Goal: Information Seeking & Learning: Learn about a topic

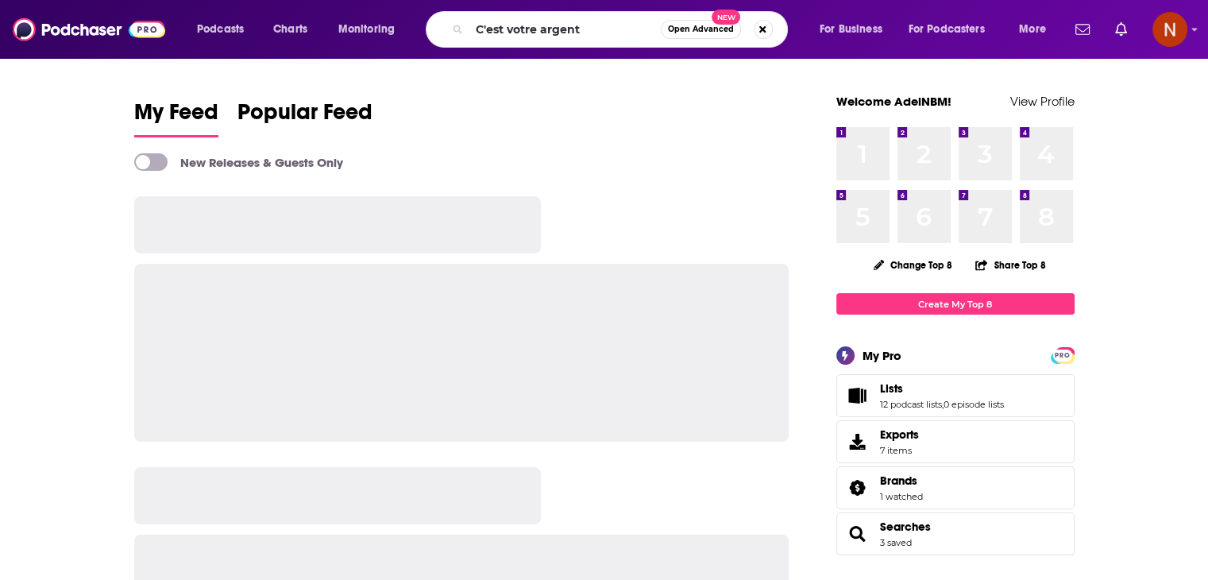
type input "C'est votre argent"
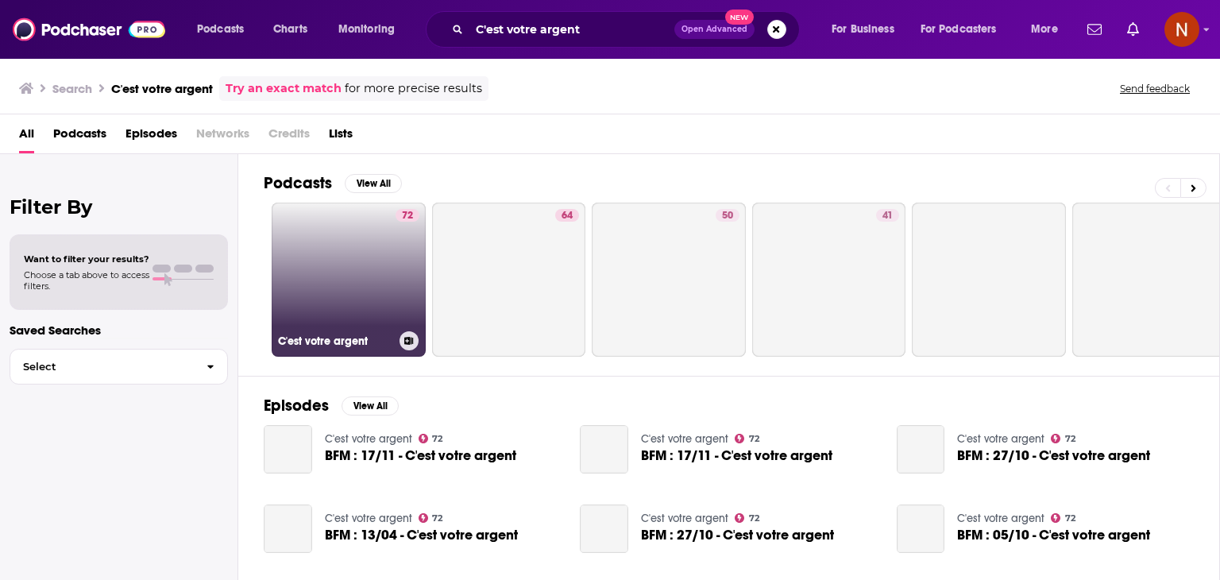
click at [360, 249] on link "72 C'est votre argent" at bounding box center [349, 279] width 154 height 154
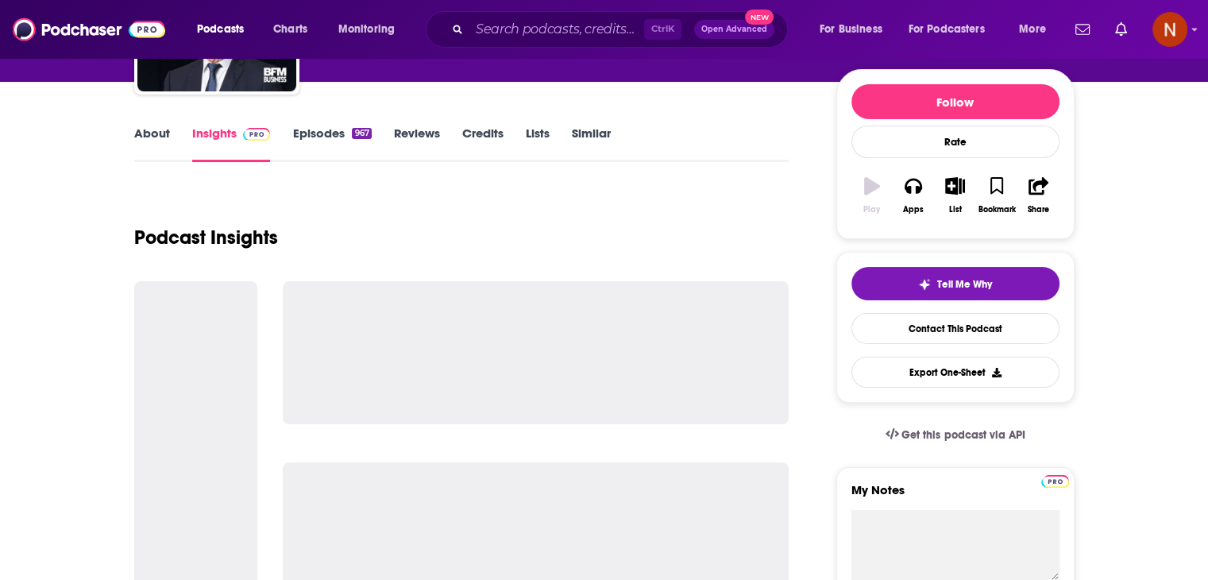
scroll to position [178, 0]
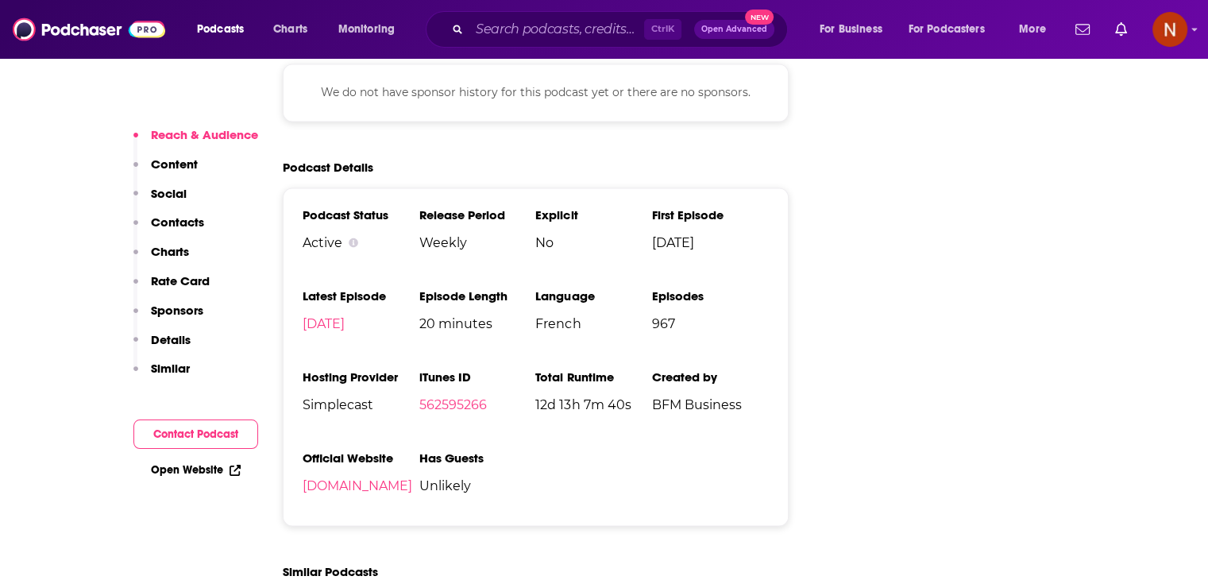
click at [340, 397] on span "Simplecast" at bounding box center [361, 404] width 117 height 15
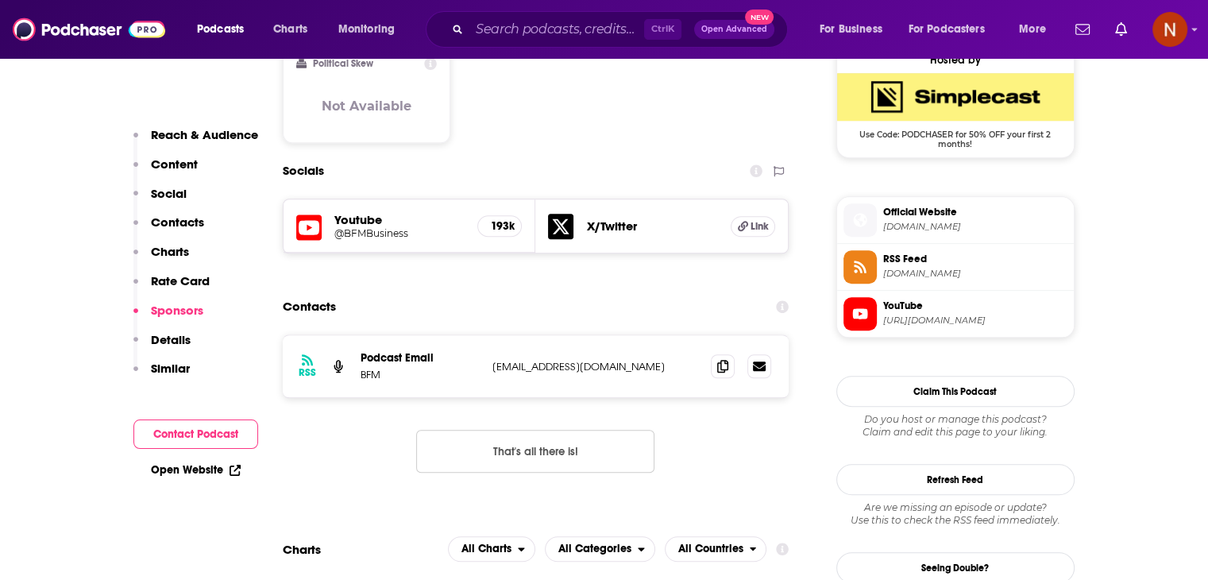
scroll to position [1220, 0]
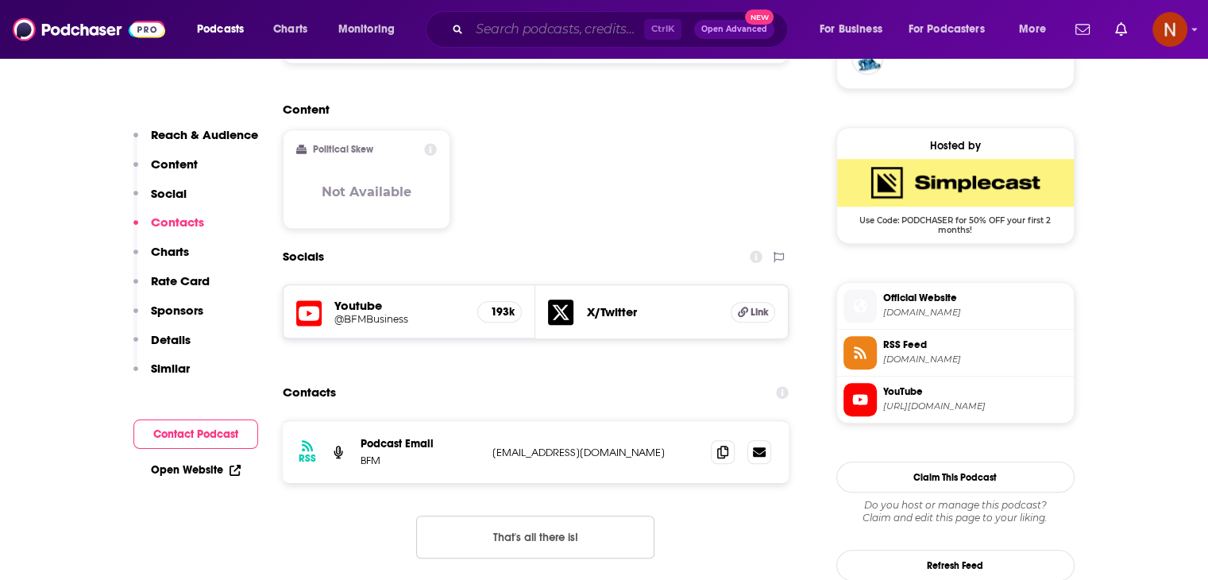
click at [553, 26] on input "Search podcasts, credits, & more..." at bounding box center [556, 29] width 175 height 25
paste input "Super Green Me"
type input "Super Green Me"
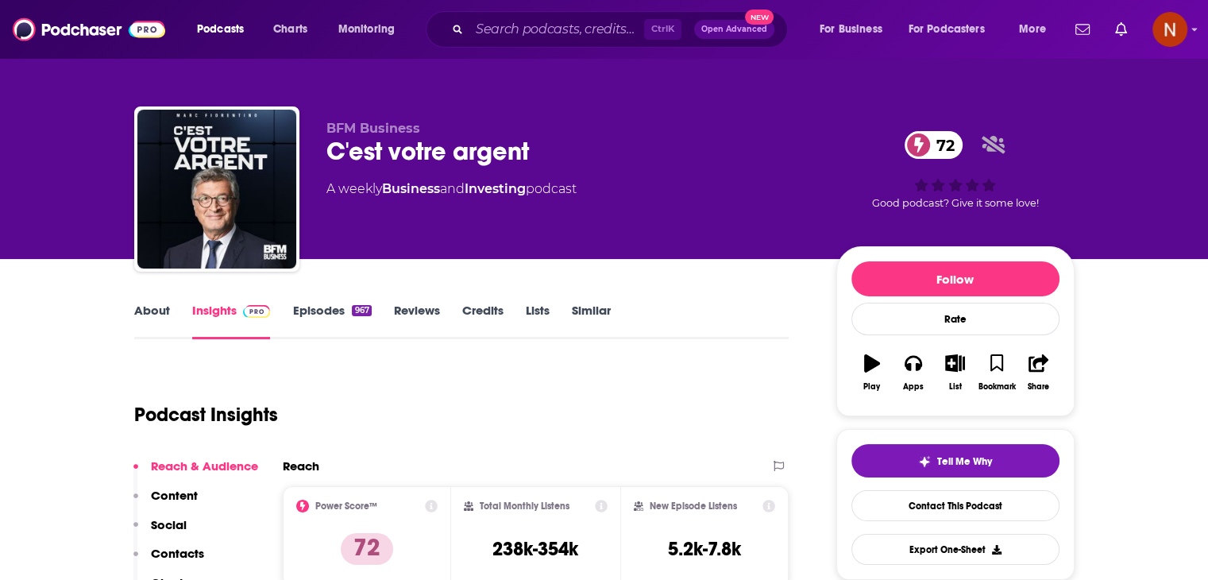
click at [445, 136] on div "C'est votre argent 72" at bounding box center [568, 151] width 484 height 31
click at [436, 148] on div "C'est votre argent 72" at bounding box center [568, 151] width 484 height 31
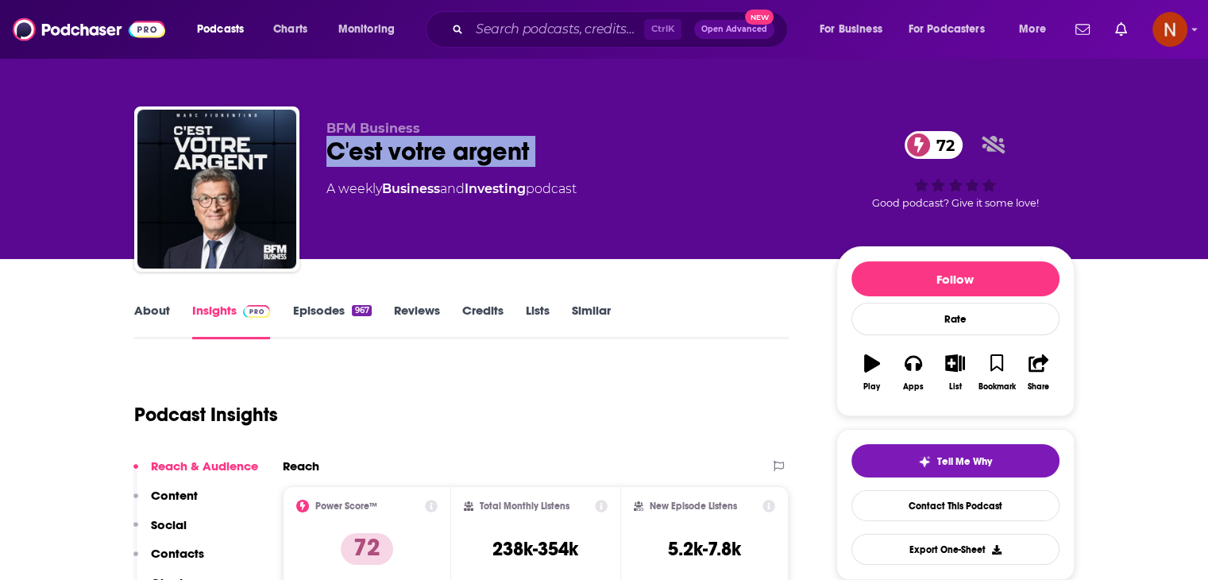
click at [436, 148] on div "C'est votre argent 72" at bounding box center [568, 151] width 484 height 31
copy div "C'est votre argent 72"
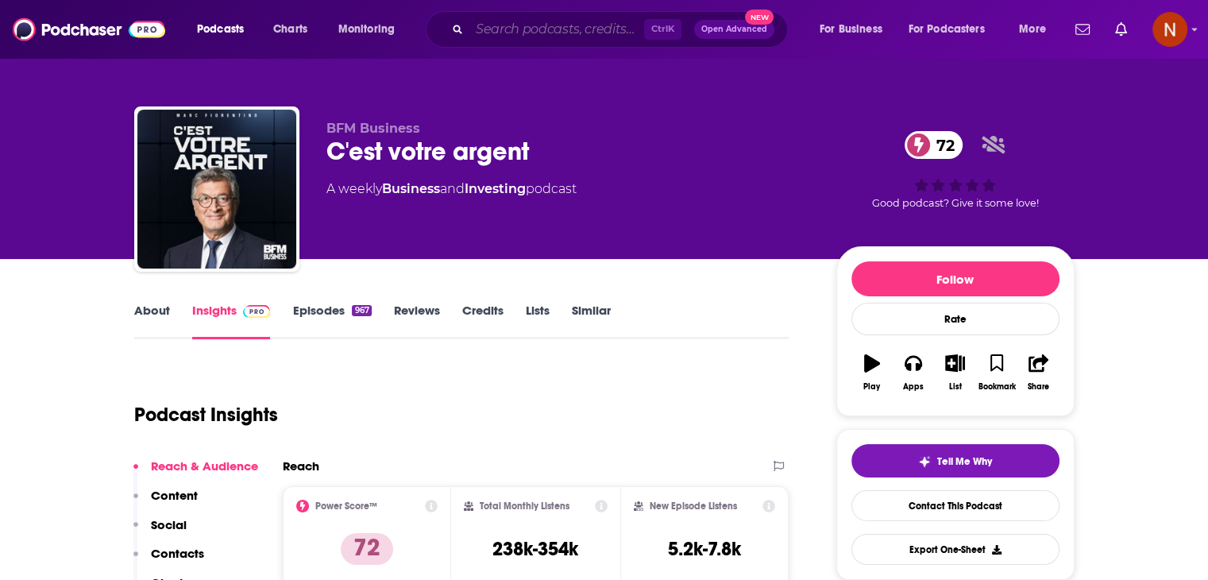
click at [532, 29] on input "Search podcasts, credits, & more..." at bounding box center [556, 29] width 175 height 25
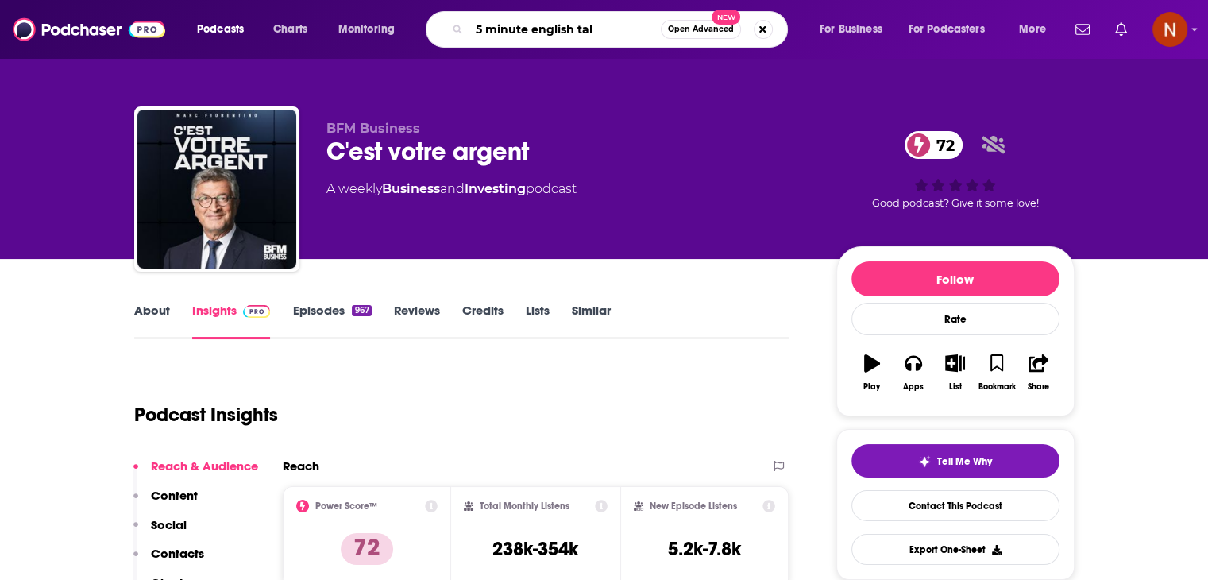
type input "5 minute english talk"
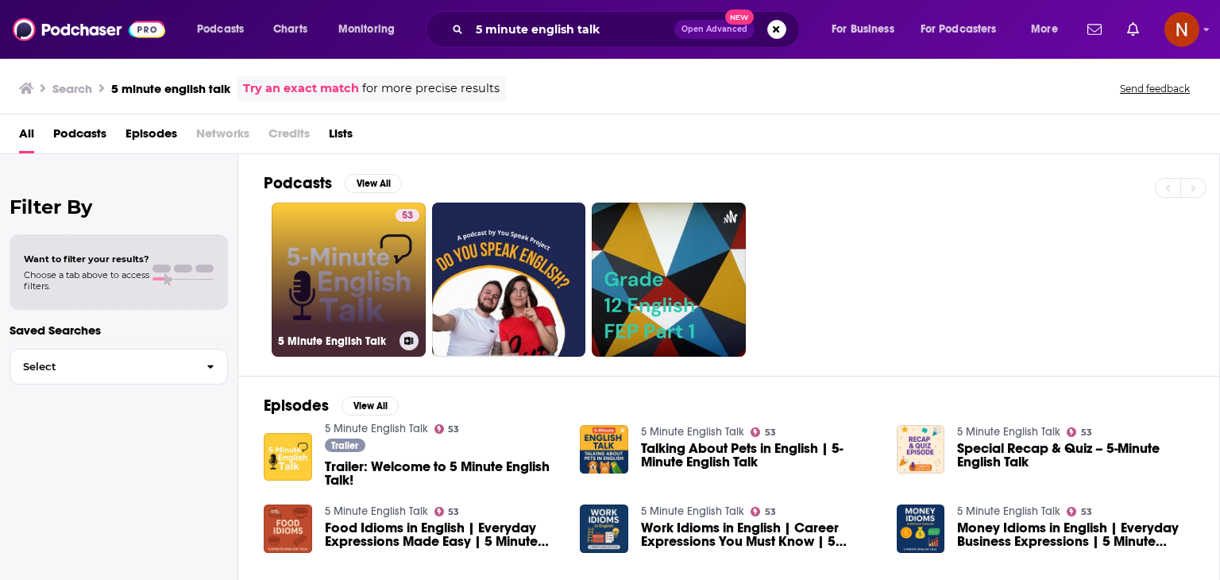
click at [331, 269] on link "53 5 Minute English Talk" at bounding box center [349, 279] width 154 height 154
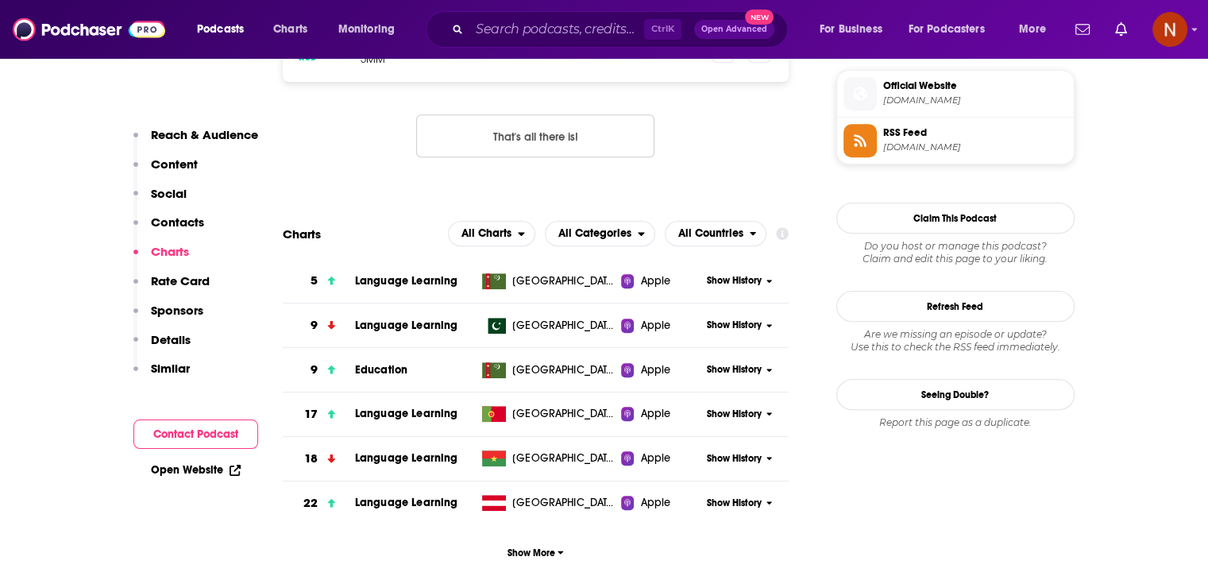
scroll to position [1346, 0]
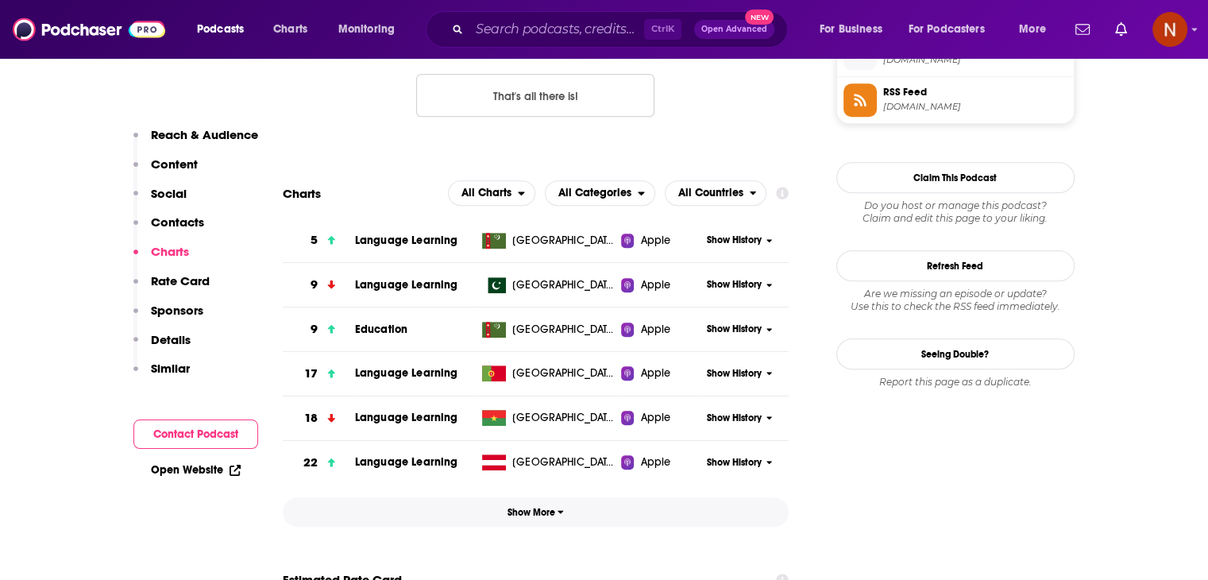
click at [528, 500] on button "Show More" at bounding box center [536, 511] width 507 height 29
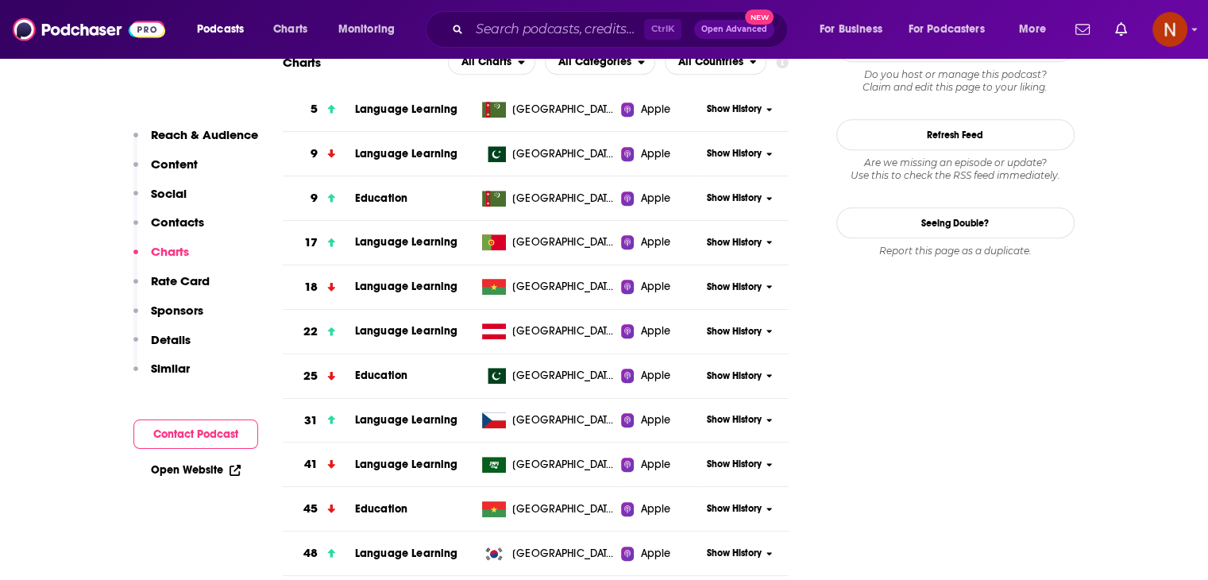
scroll to position [1477, 0]
click at [737, 331] on span "Show History" at bounding box center [734, 331] width 55 height 13
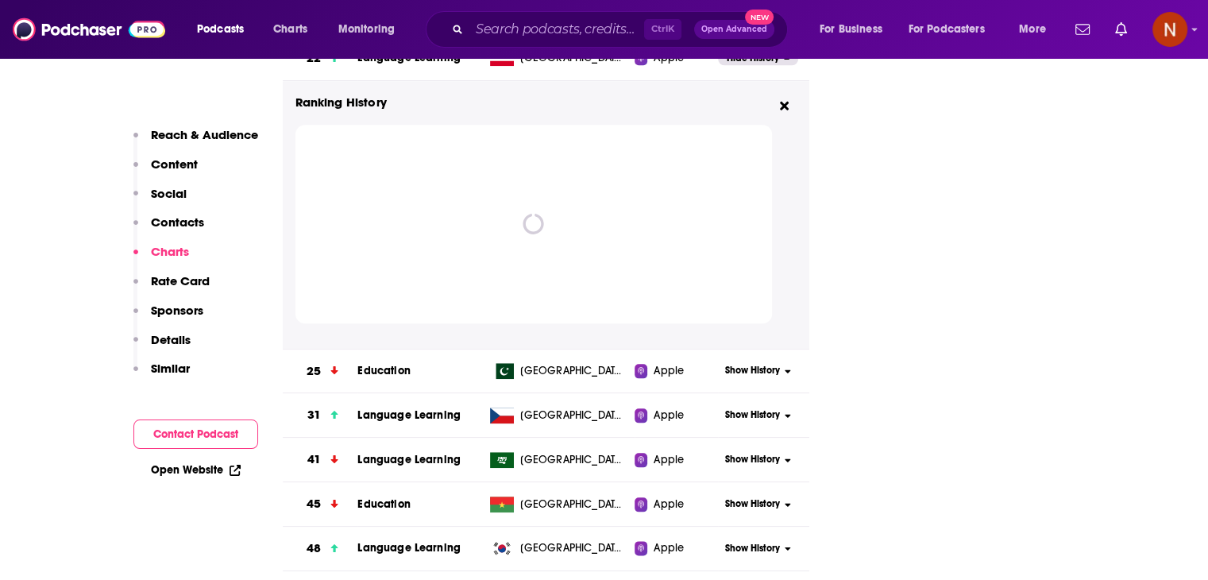
scroll to position [1750, 0]
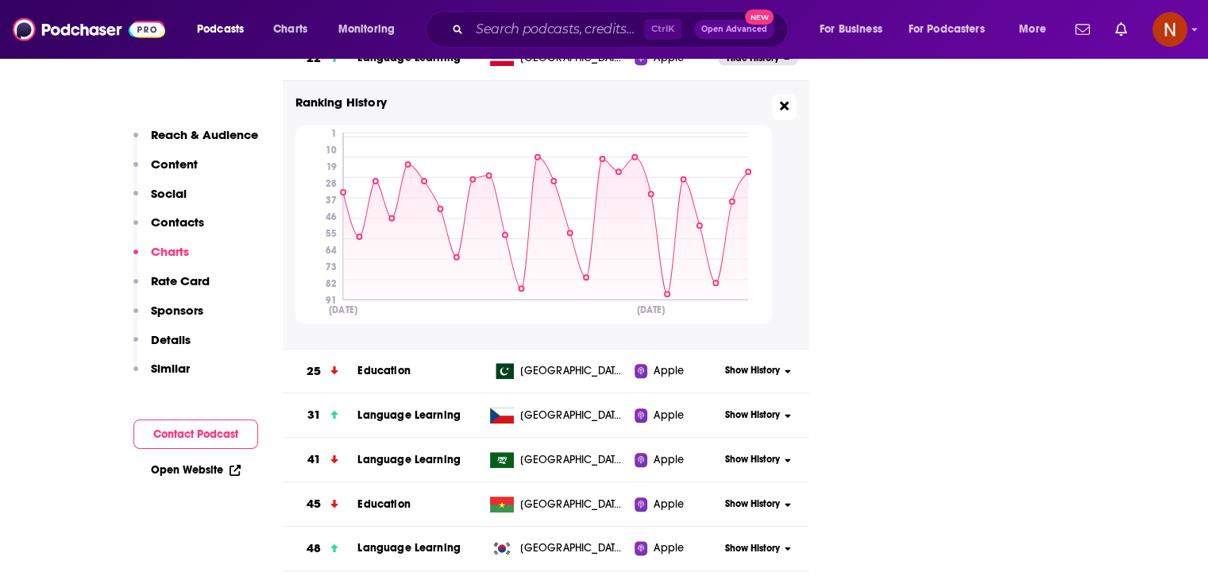
click at [786, 110] on icon at bounding box center [784, 105] width 9 height 13
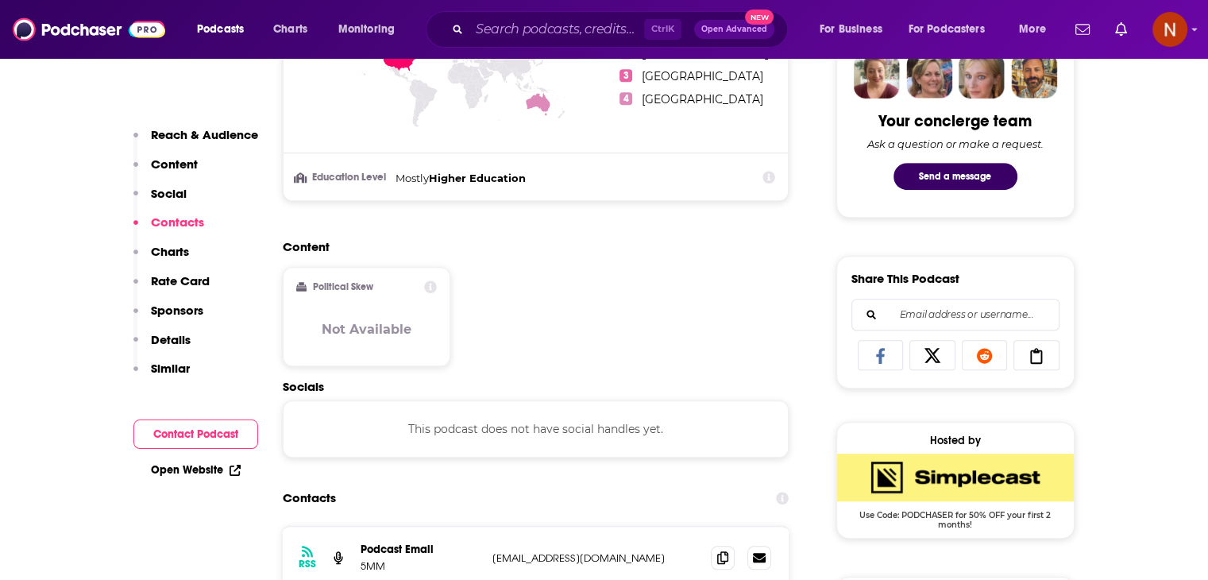
scroll to position [711, 0]
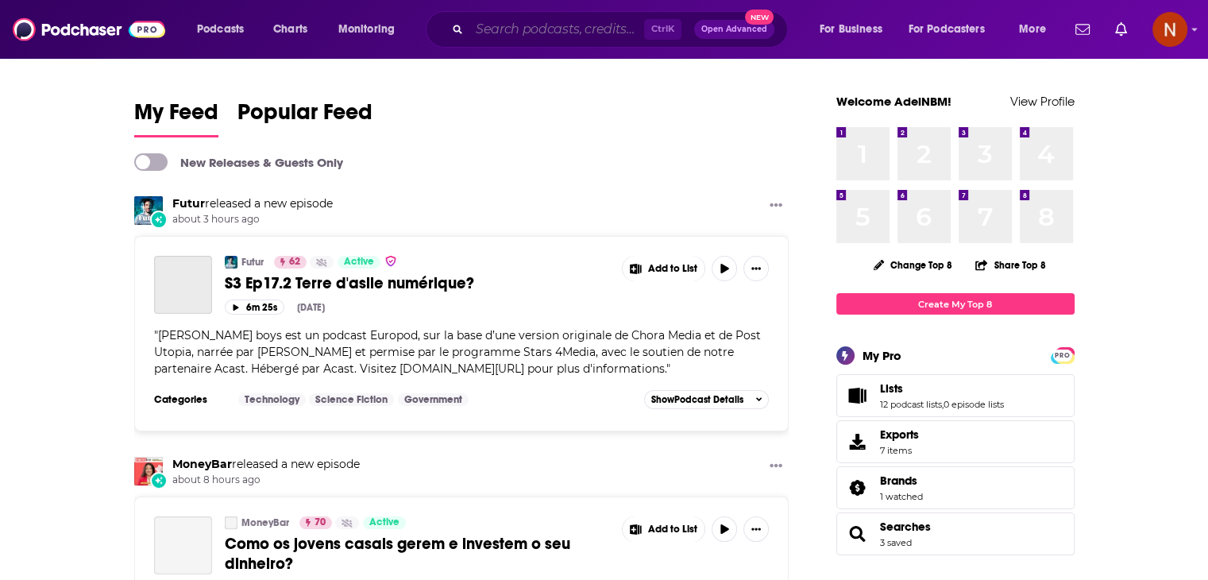
click at [561, 33] on input "Search podcasts, credits, & more..." at bounding box center [556, 29] width 175 height 25
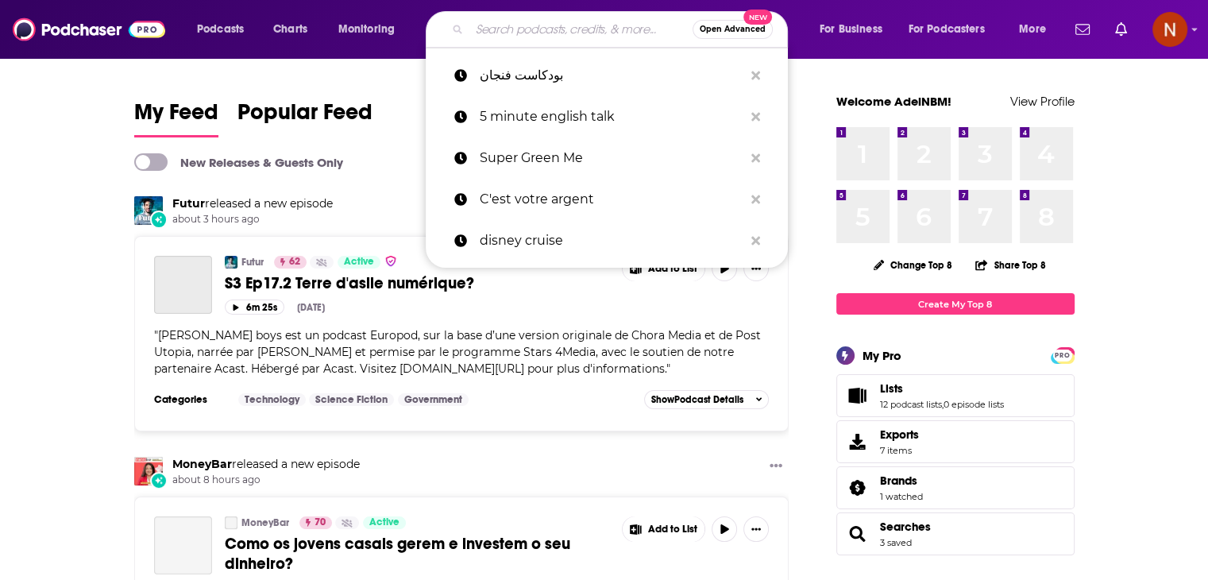
paste input "بودكاست فنجان"
type input "بودكاست فنجان"
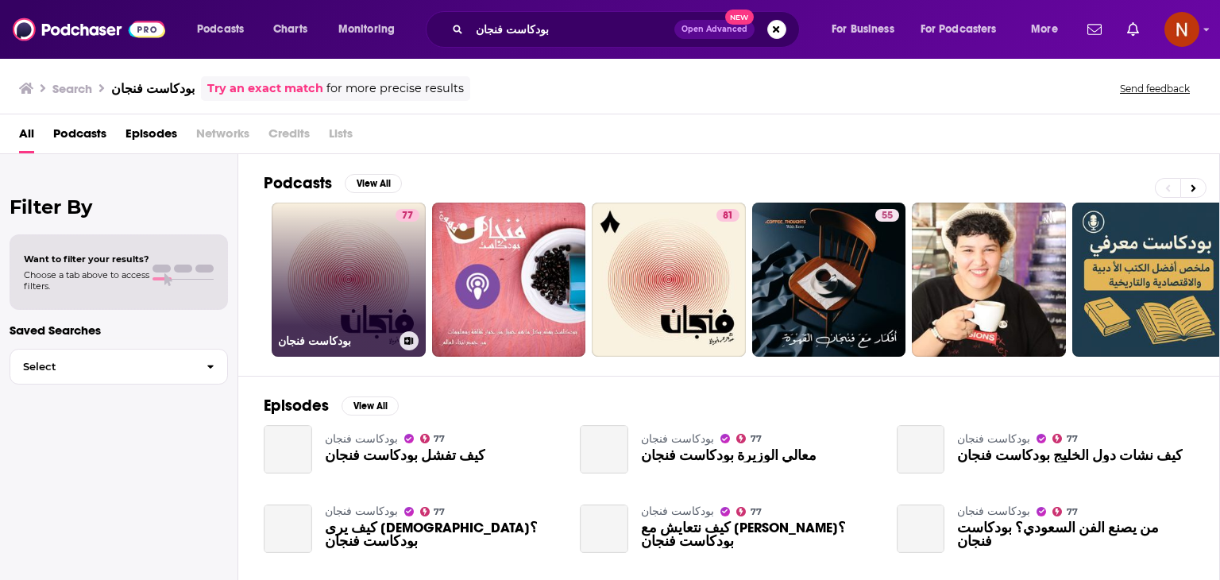
click at [378, 277] on link "77 بودكاست فنجان" at bounding box center [349, 279] width 154 height 154
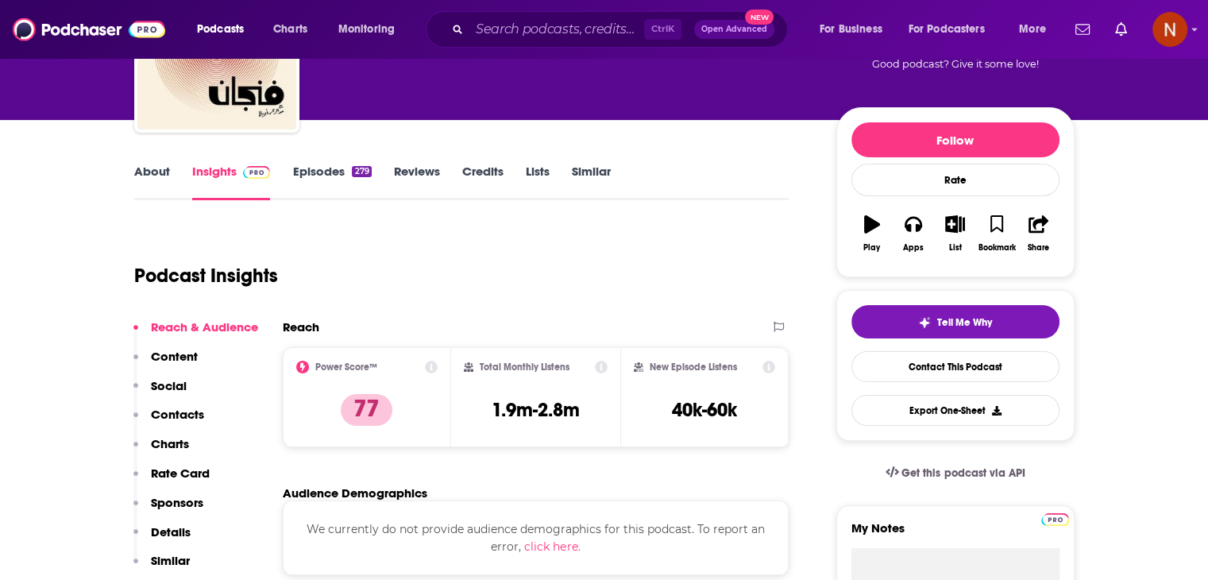
scroll to position [145, 0]
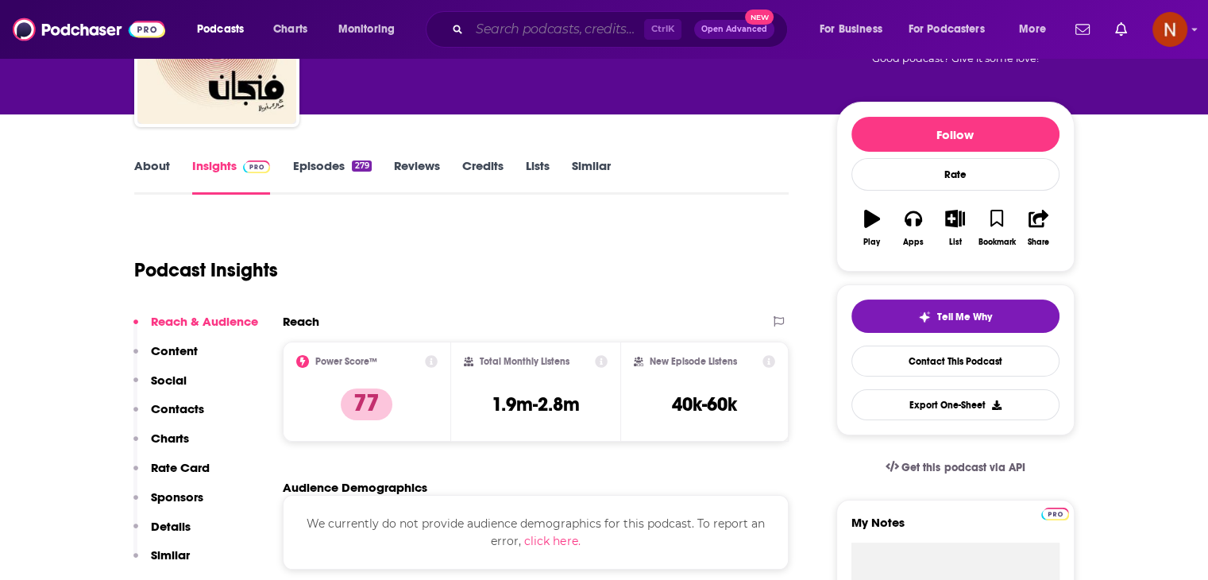
click at [590, 37] on input "Search podcasts, credits, & more..." at bounding box center [556, 29] width 175 height 25
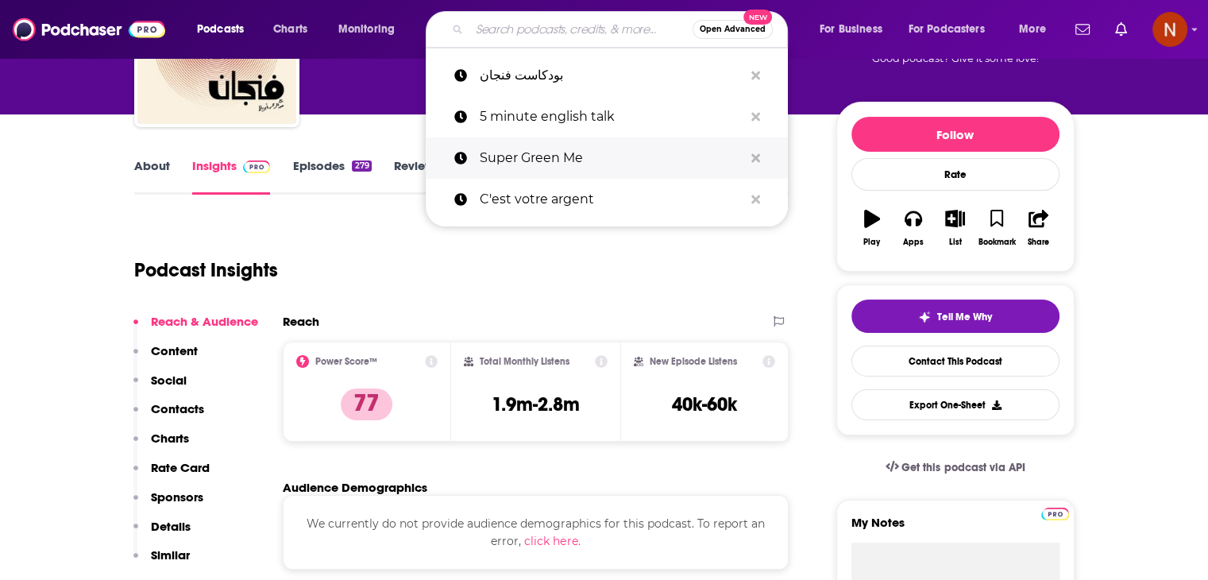
click at [591, 138] on p "Super Green Me" at bounding box center [612, 157] width 264 height 41
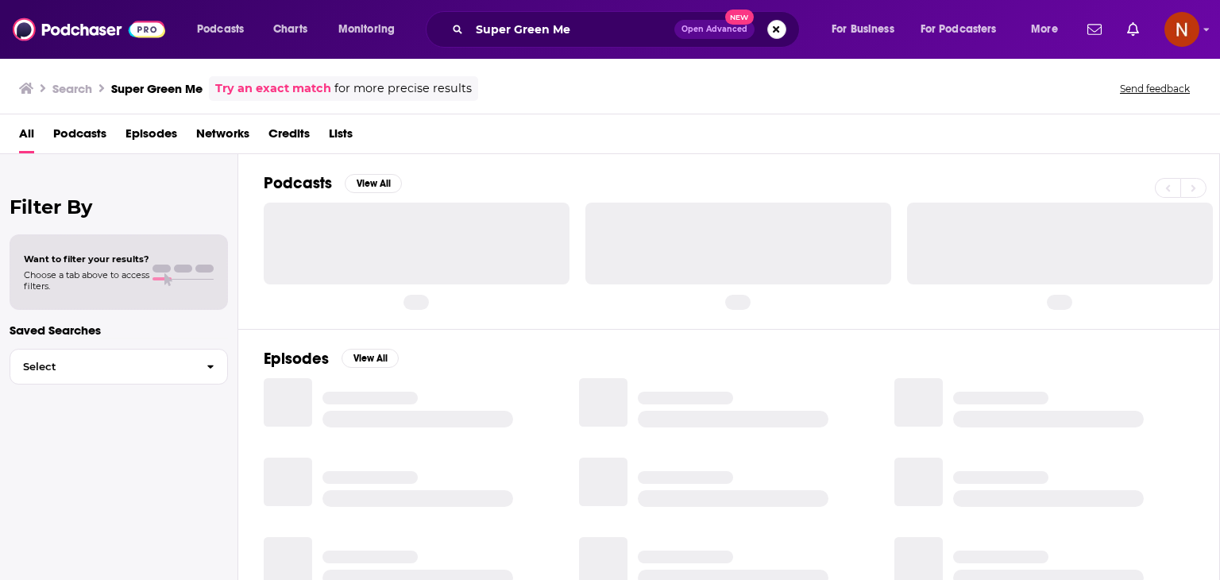
click at [778, 25] on button "Search podcasts, credits, & more..." at bounding box center [776, 29] width 19 height 19
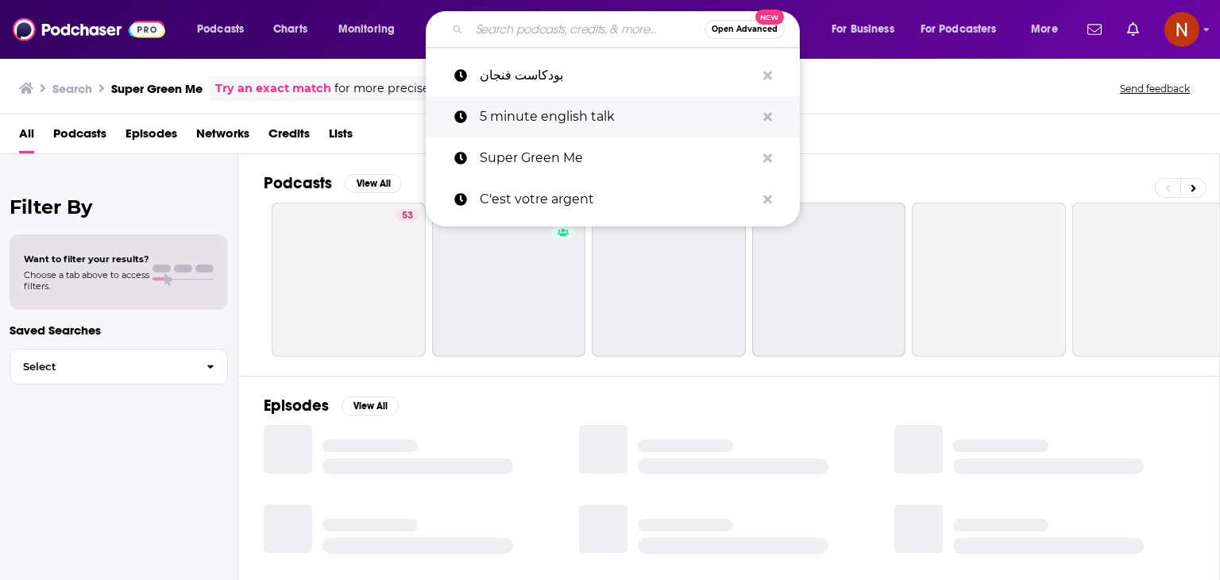
click at [592, 118] on p "5 minute english talk" at bounding box center [618, 116] width 276 height 41
type input "5 minute english talk"
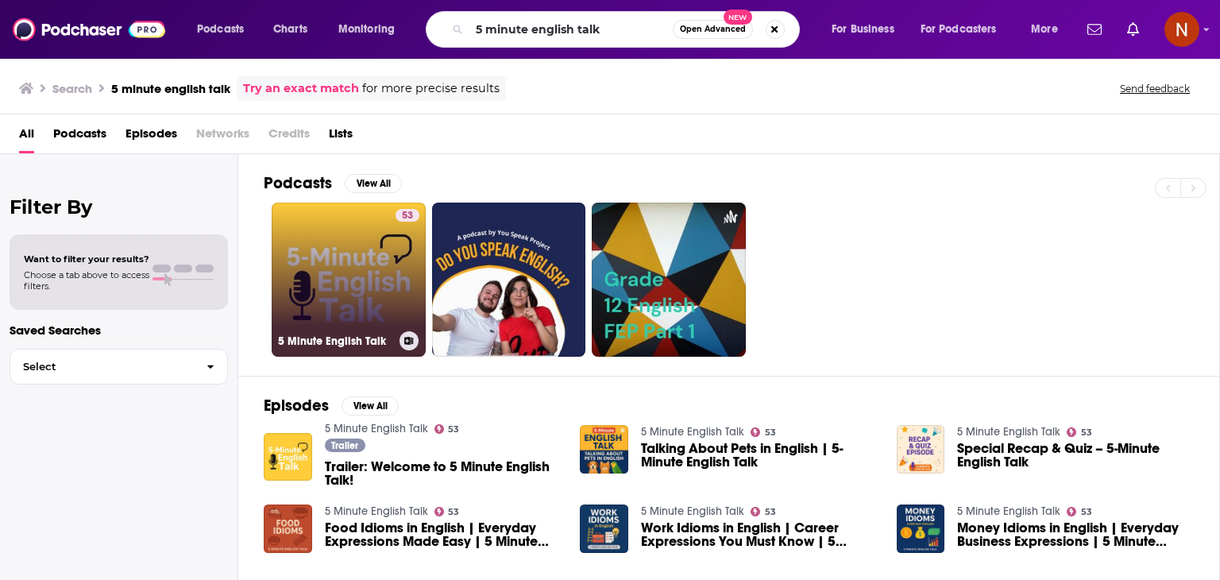
click at [357, 246] on link "53 5 Minute English Talk" at bounding box center [349, 279] width 154 height 154
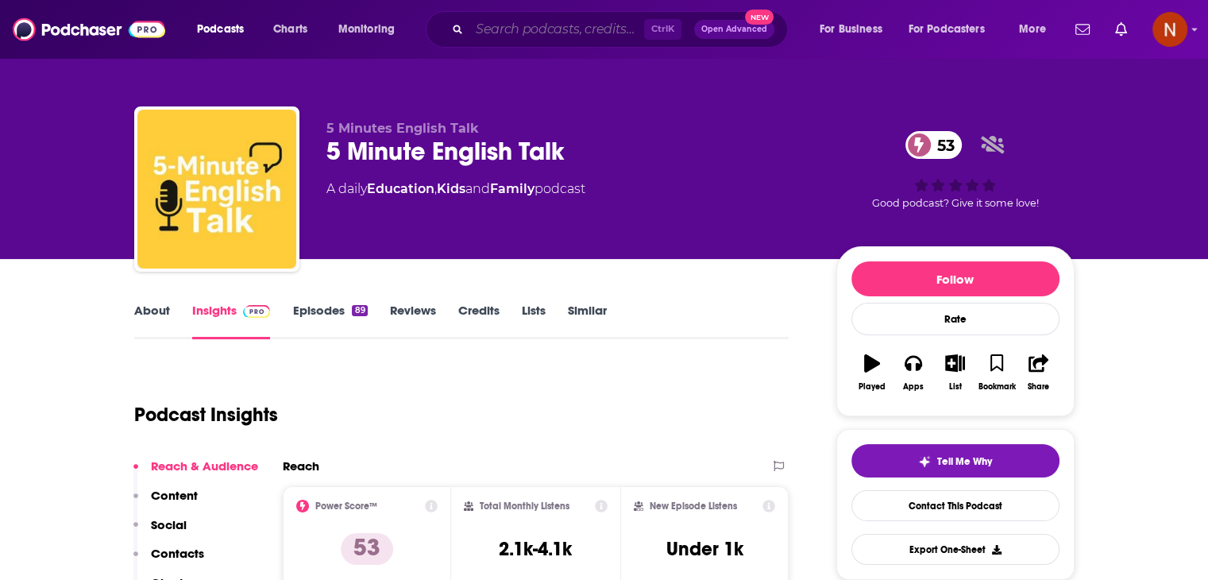
click at [619, 18] on input "Search podcasts, credits, & more..." at bounding box center [556, 29] width 175 height 25
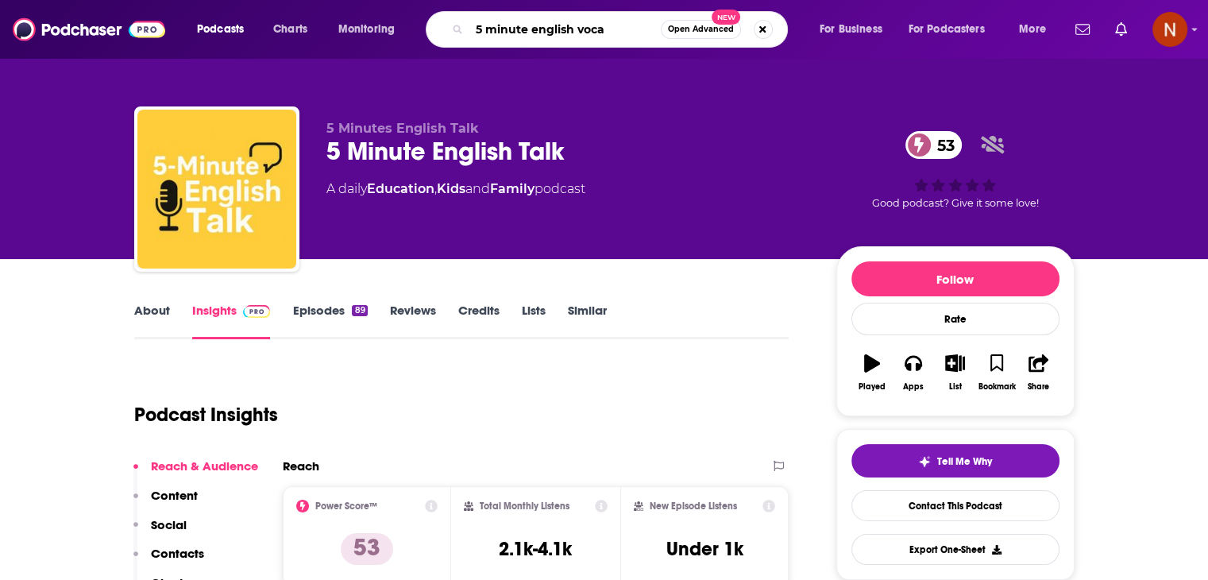
type input "5 minute english vocab"
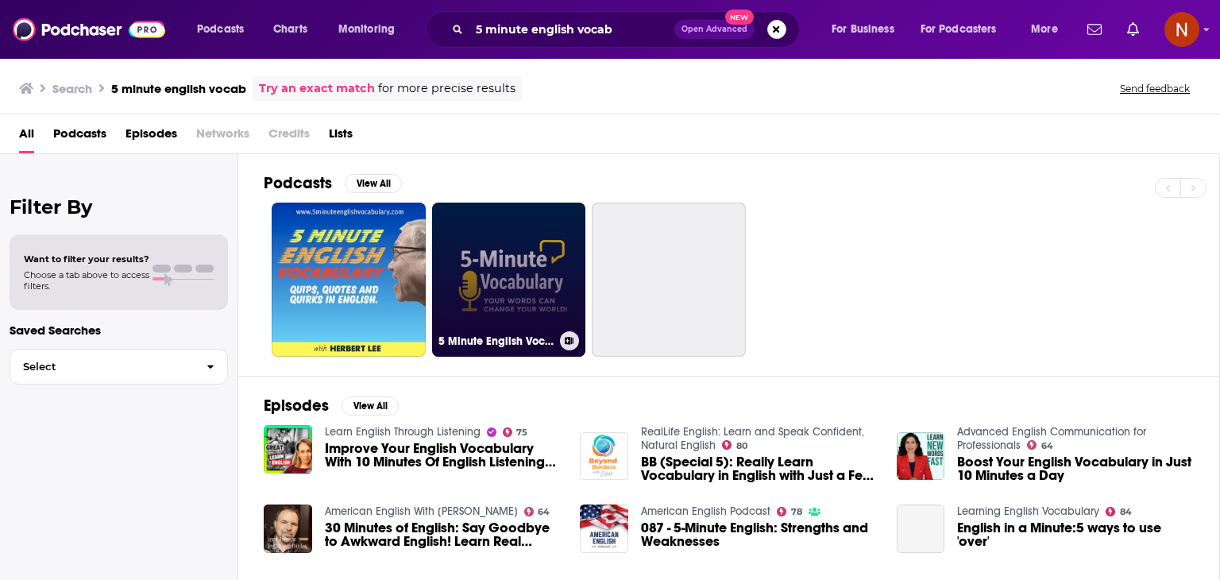
click at [505, 285] on link "5 Minute English Vocabulary Show" at bounding box center [509, 279] width 154 height 154
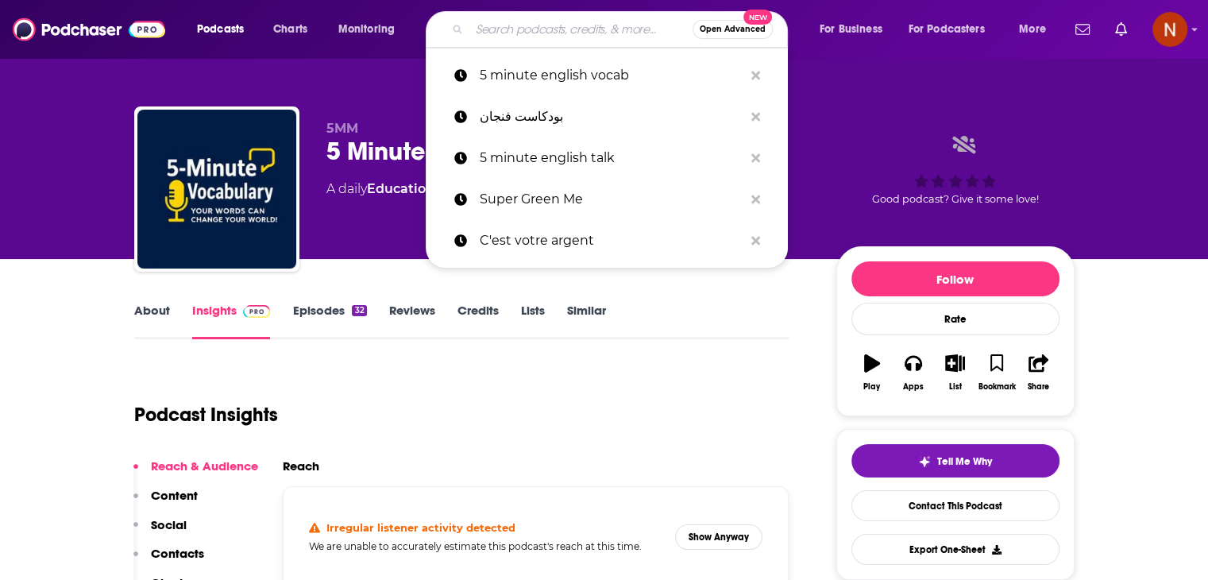
click at [600, 29] on input "Search podcasts, credits, & more..." at bounding box center [580, 29] width 223 height 25
click at [751, 77] on icon "Search podcasts, credits, & more..." at bounding box center [755, 75] width 9 height 13
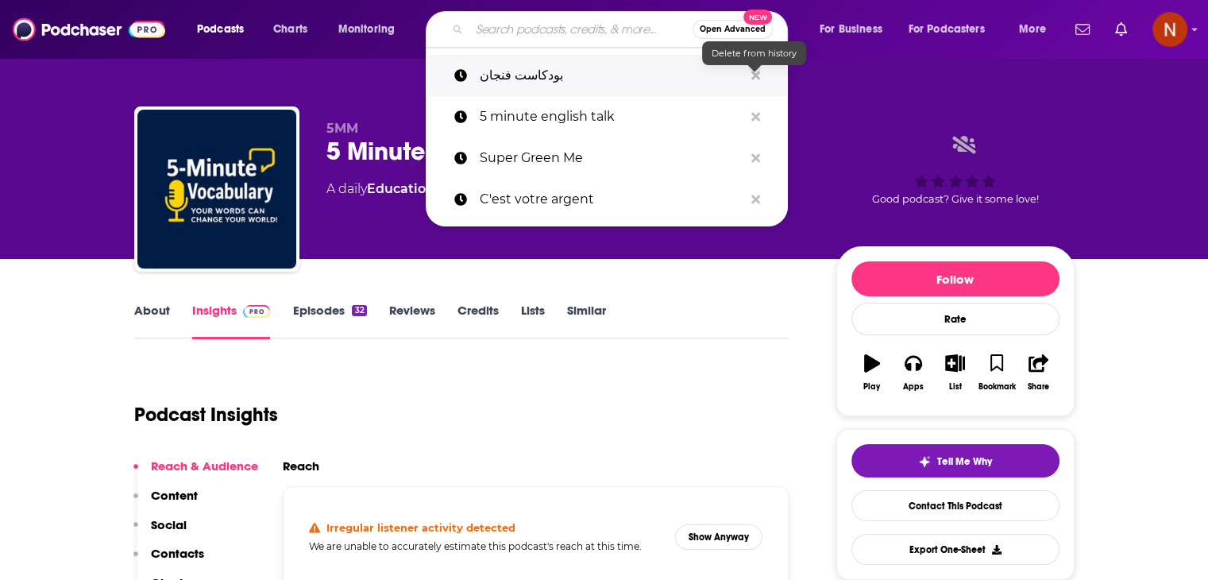
click at [752, 73] on icon "Search podcasts, credits, & more..." at bounding box center [755, 75] width 9 height 9
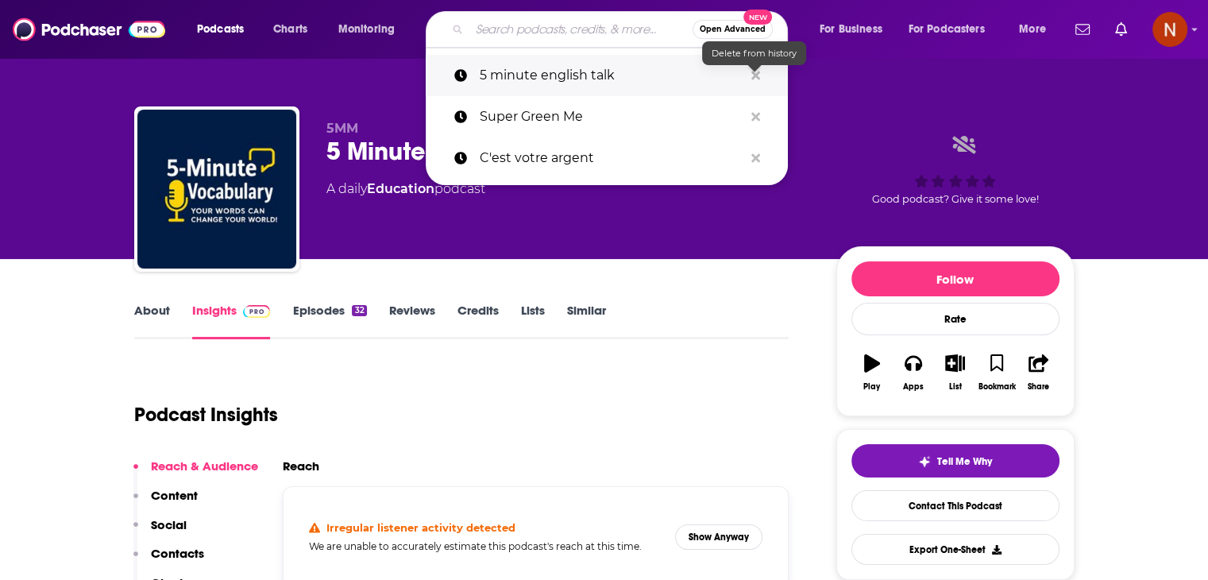
click at [753, 79] on icon "Search podcasts, credits, & more..." at bounding box center [755, 75] width 9 height 13
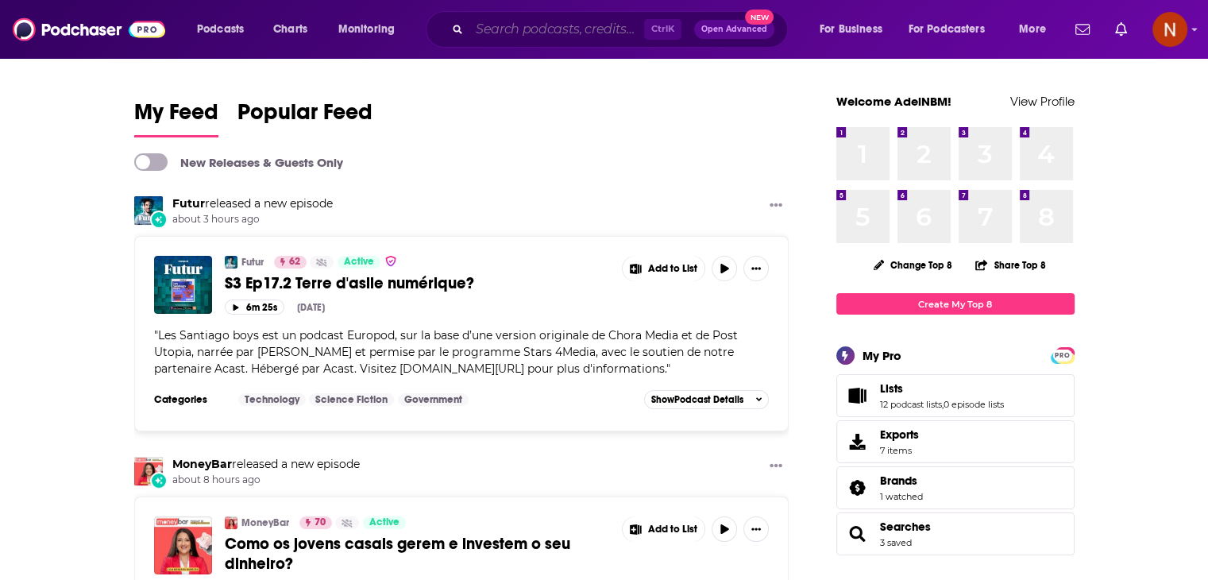
click at [576, 35] on input "Search podcasts, credits, & more..." at bounding box center [556, 29] width 175 height 25
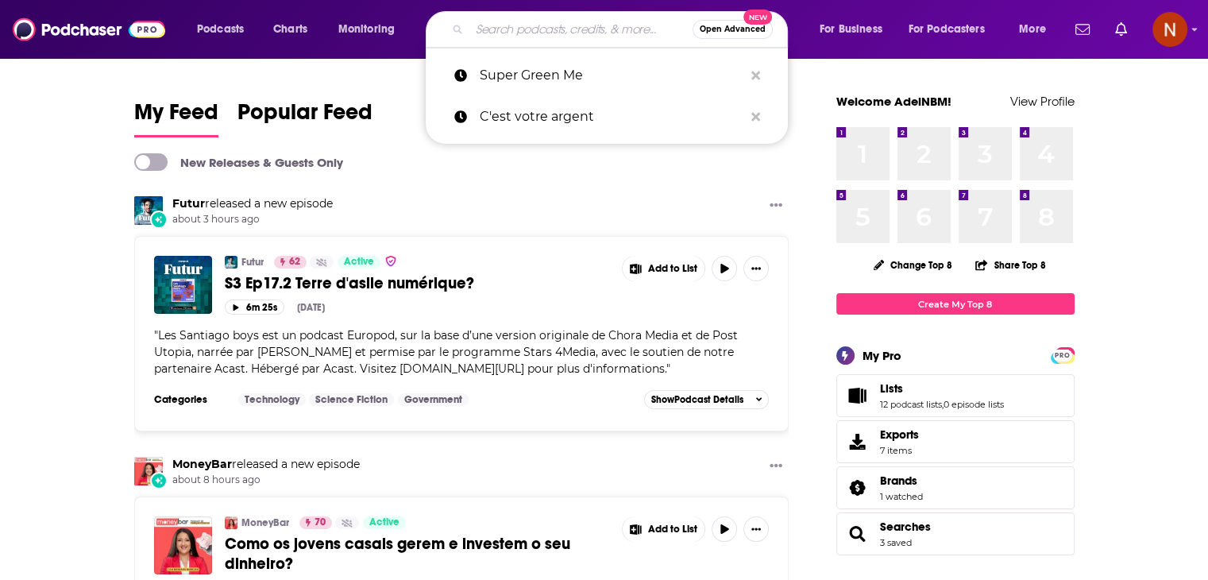
paste input "الخير فيك"
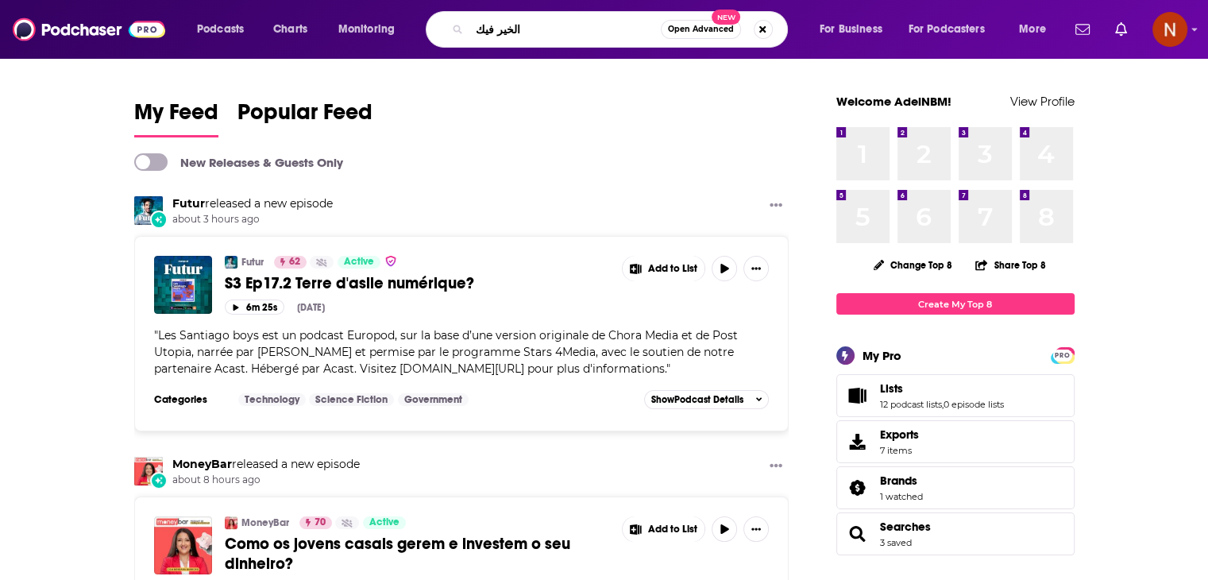
type input "الخير فيك"
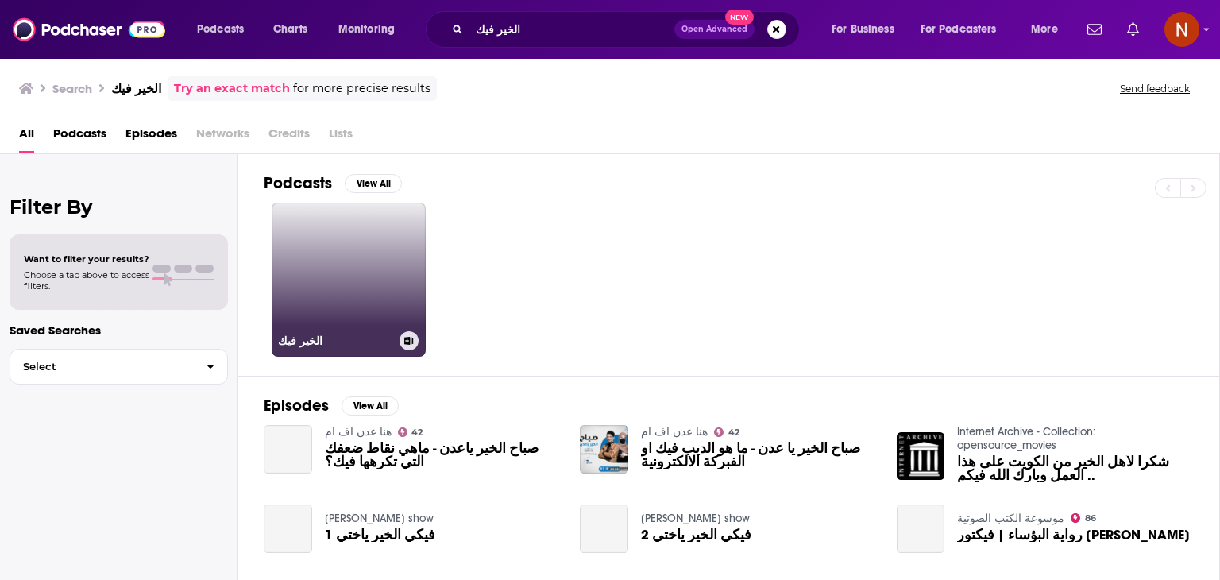
click at [365, 287] on link "الخير فيك" at bounding box center [349, 279] width 154 height 154
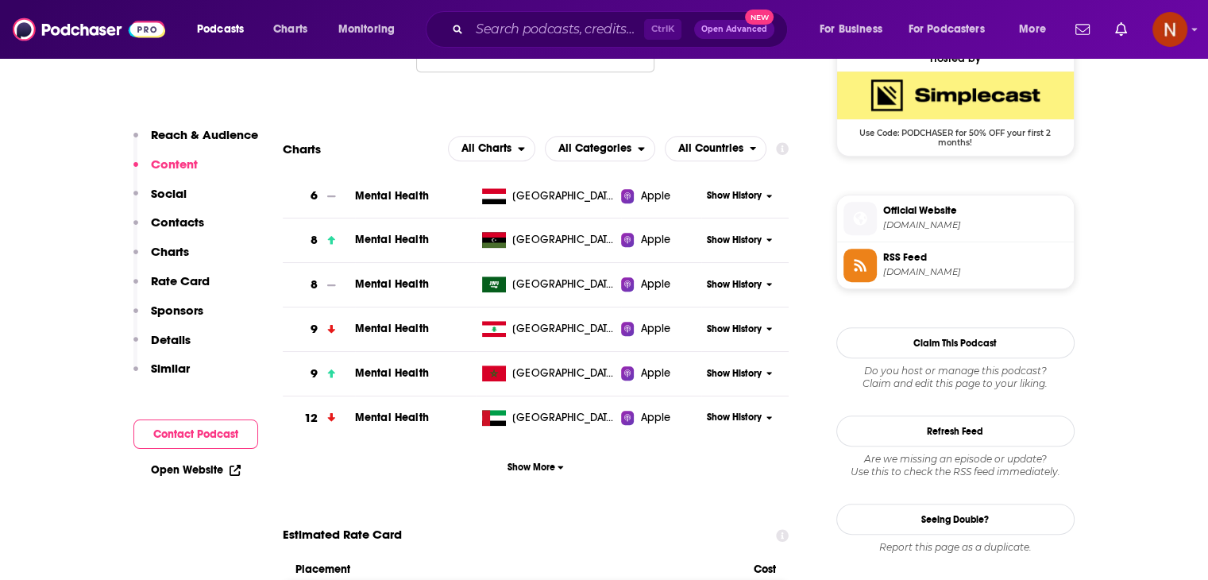
scroll to position [1185, 0]
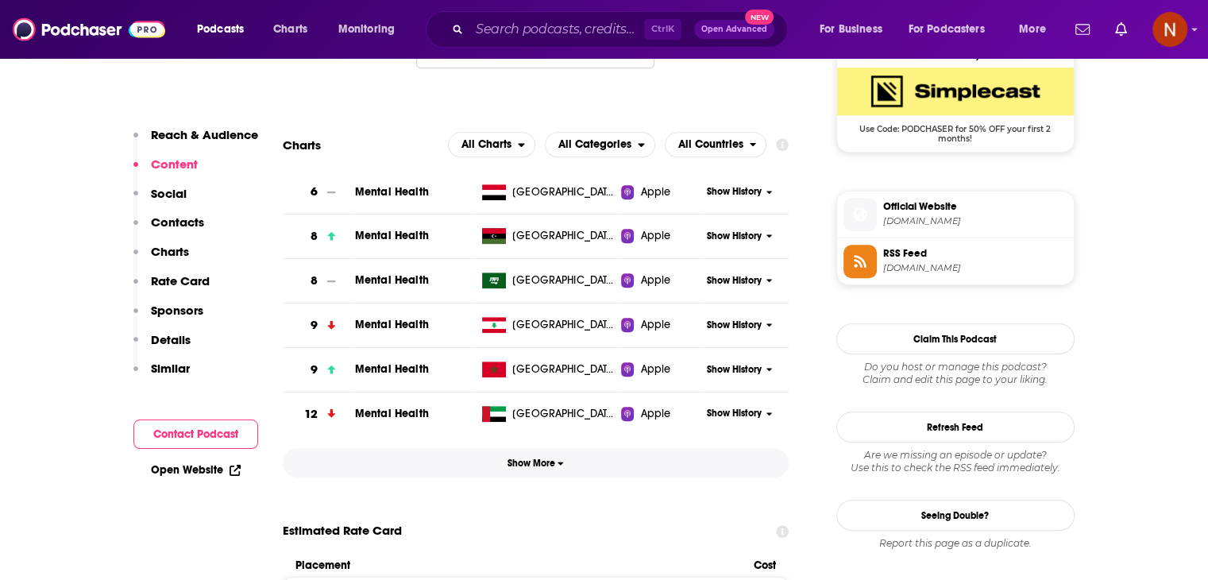
click at [534, 468] on span "Show More" at bounding box center [535, 462] width 56 height 11
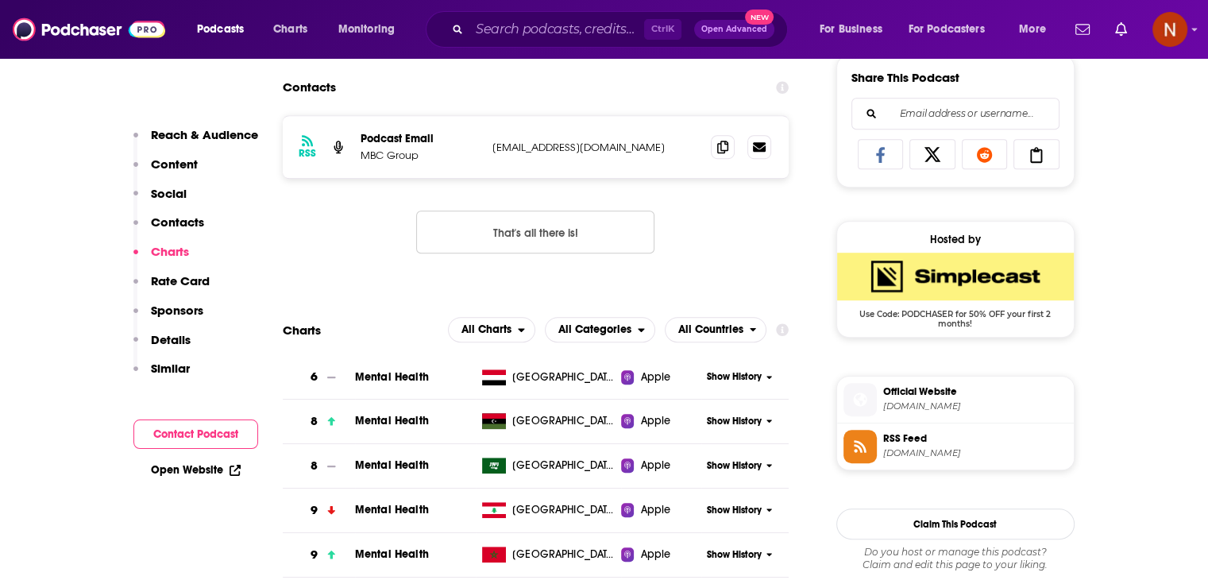
scroll to position [994, 0]
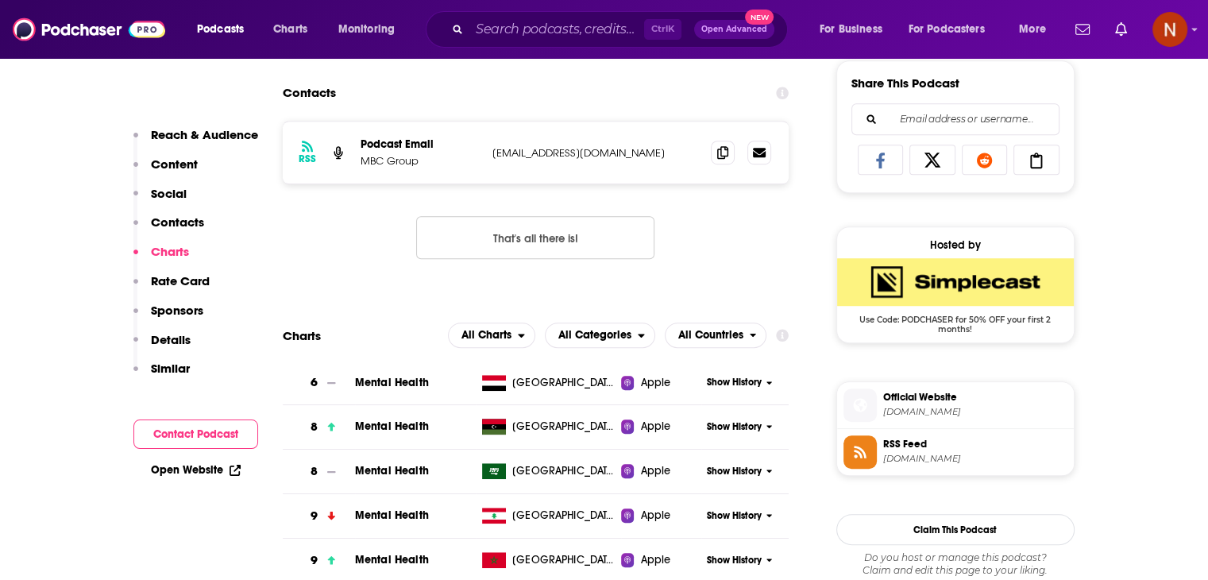
click at [403, 380] on span "Mental Health" at bounding box center [392, 382] width 74 height 13
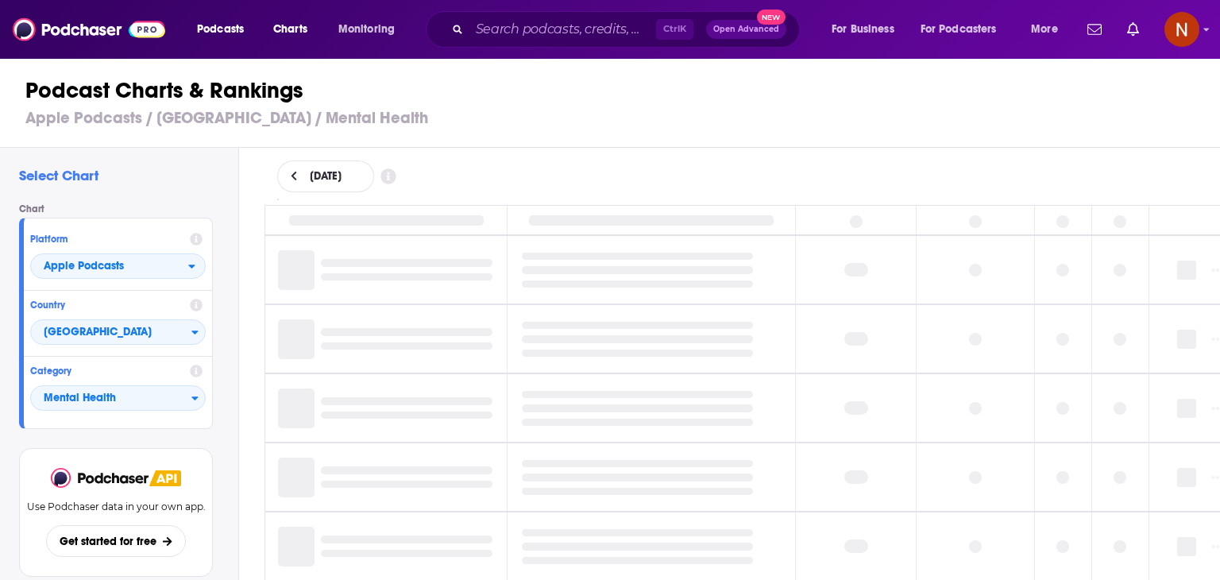
click at [294, 179] on icon at bounding box center [294, 176] width 6 height 10
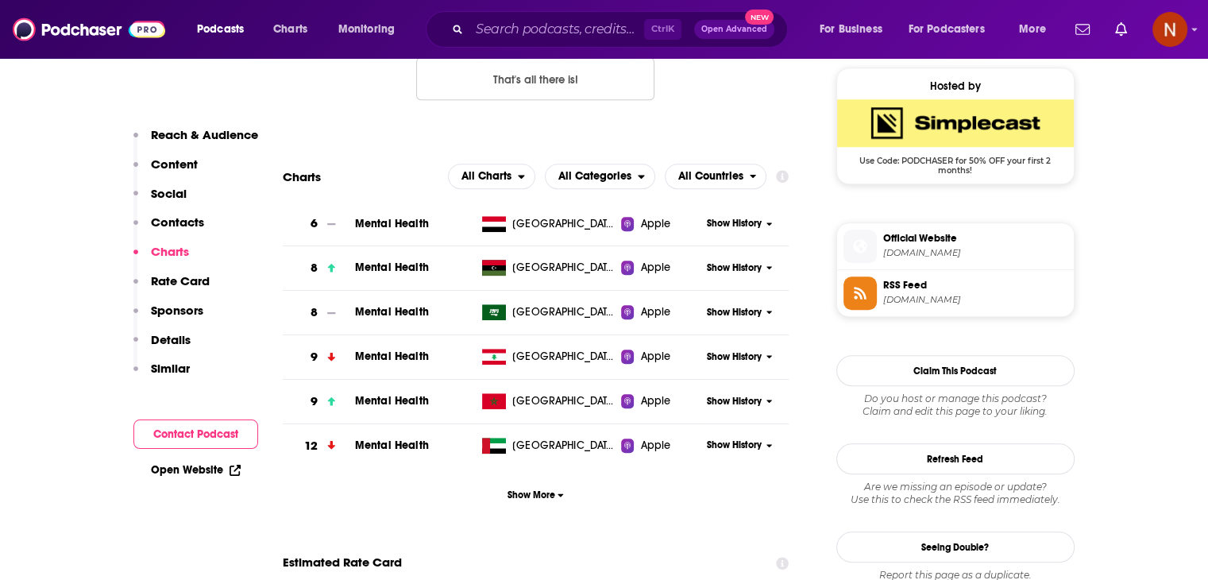
scroll to position [1153, 0]
click at [552, 499] on span "Show More" at bounding box center [535, 494] width 56 height 11
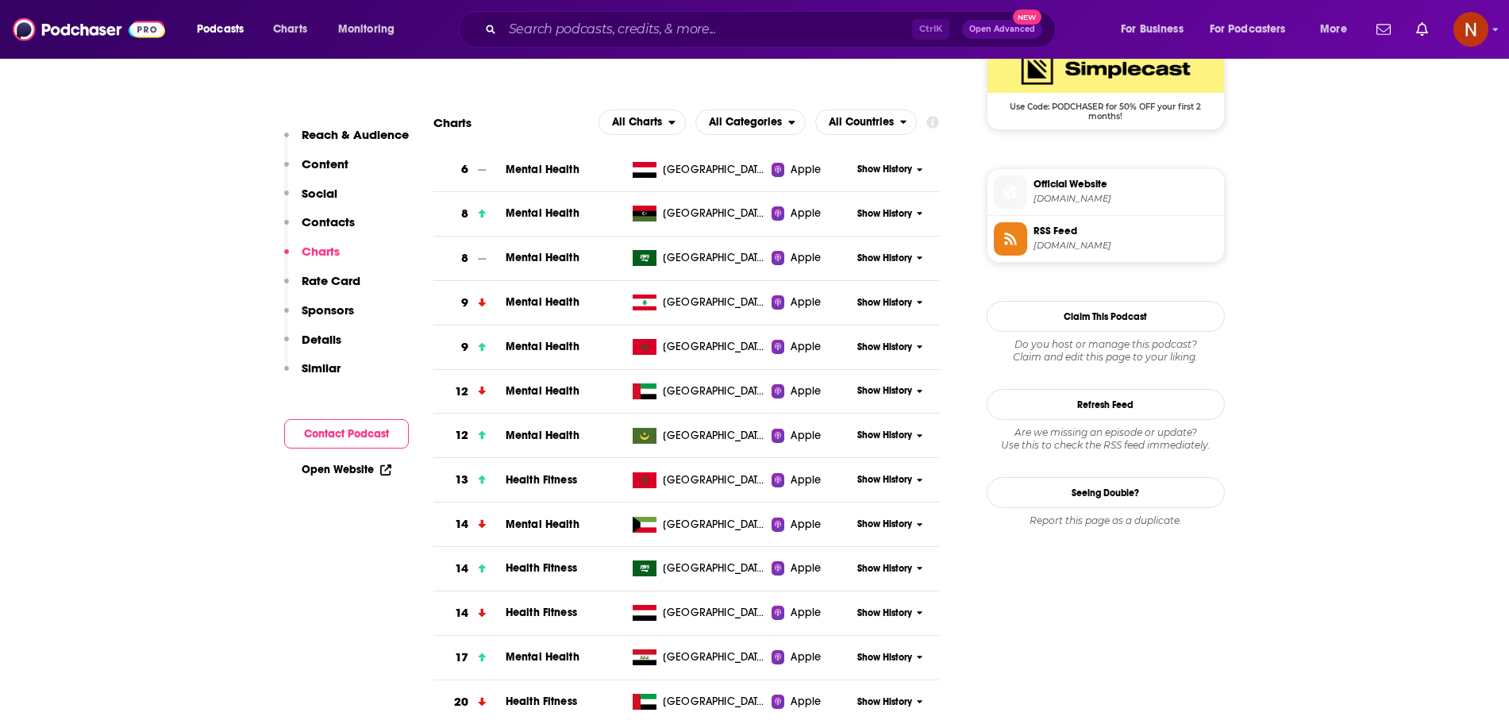
scroll to position [1224, 0]
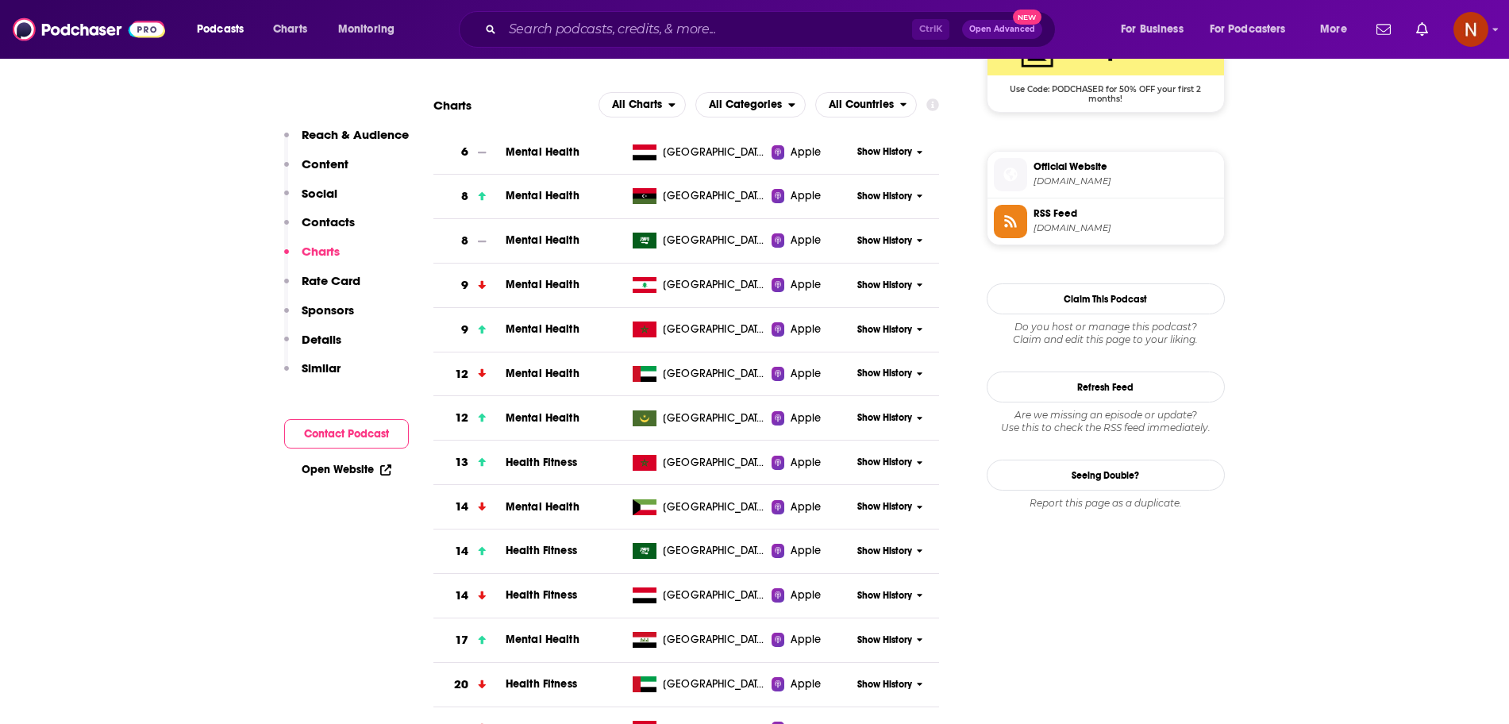
click at [904, 153] on span "Show History" at bounding box center [884, 151] width 55 height 13
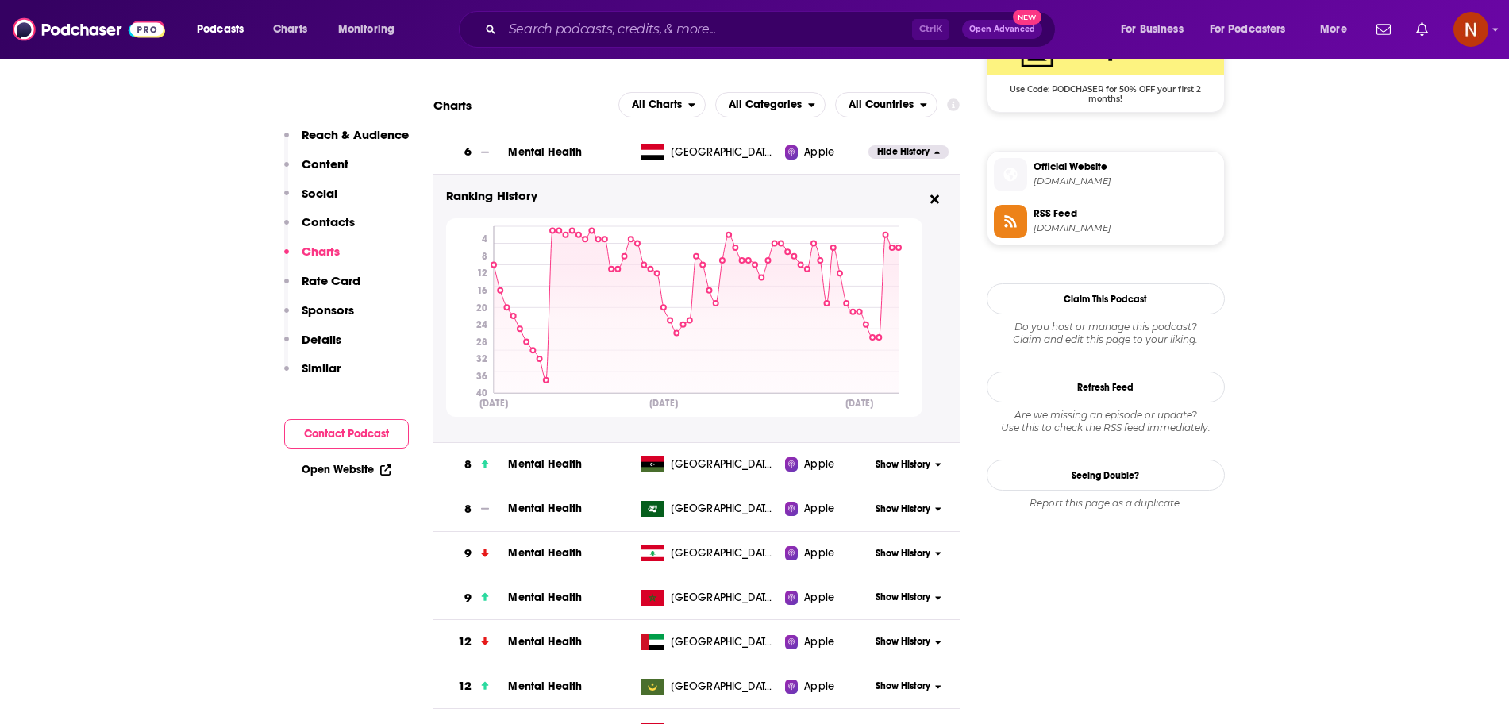
click at [881, 509] on span "Show History" at bounding box center [903, 509] width 55 height 13
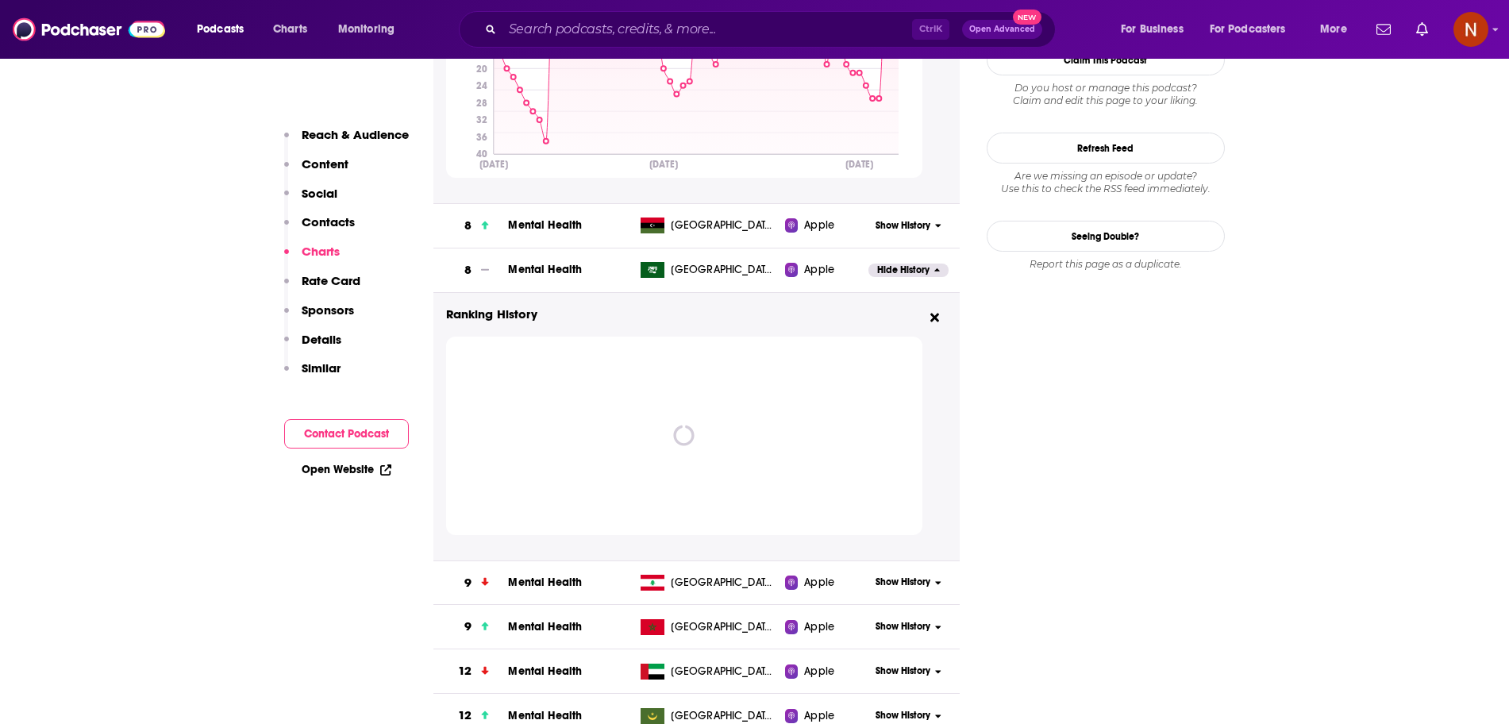
scroll to position [1466, 0]
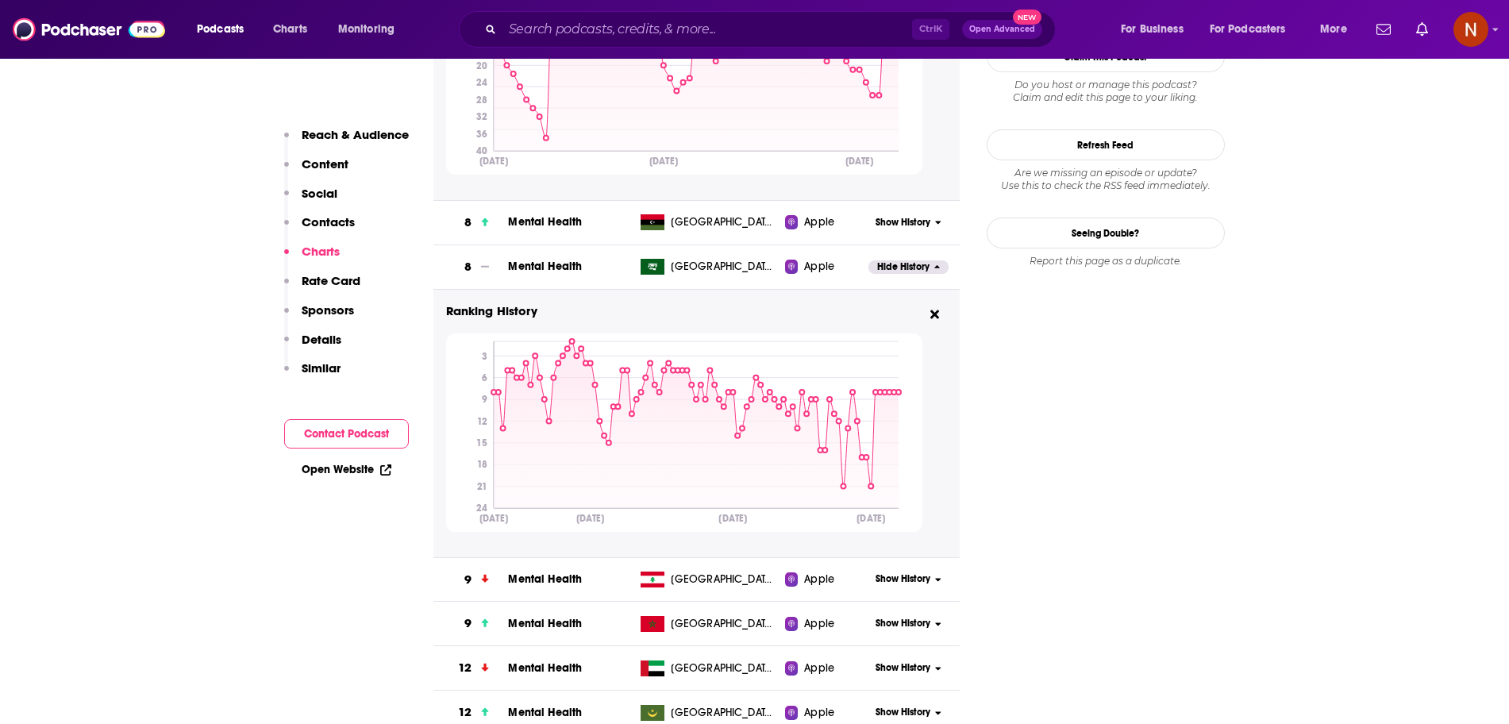
click at [902, 265] on span "Hide History" at bounding box center [903, 266] width 52 height 13
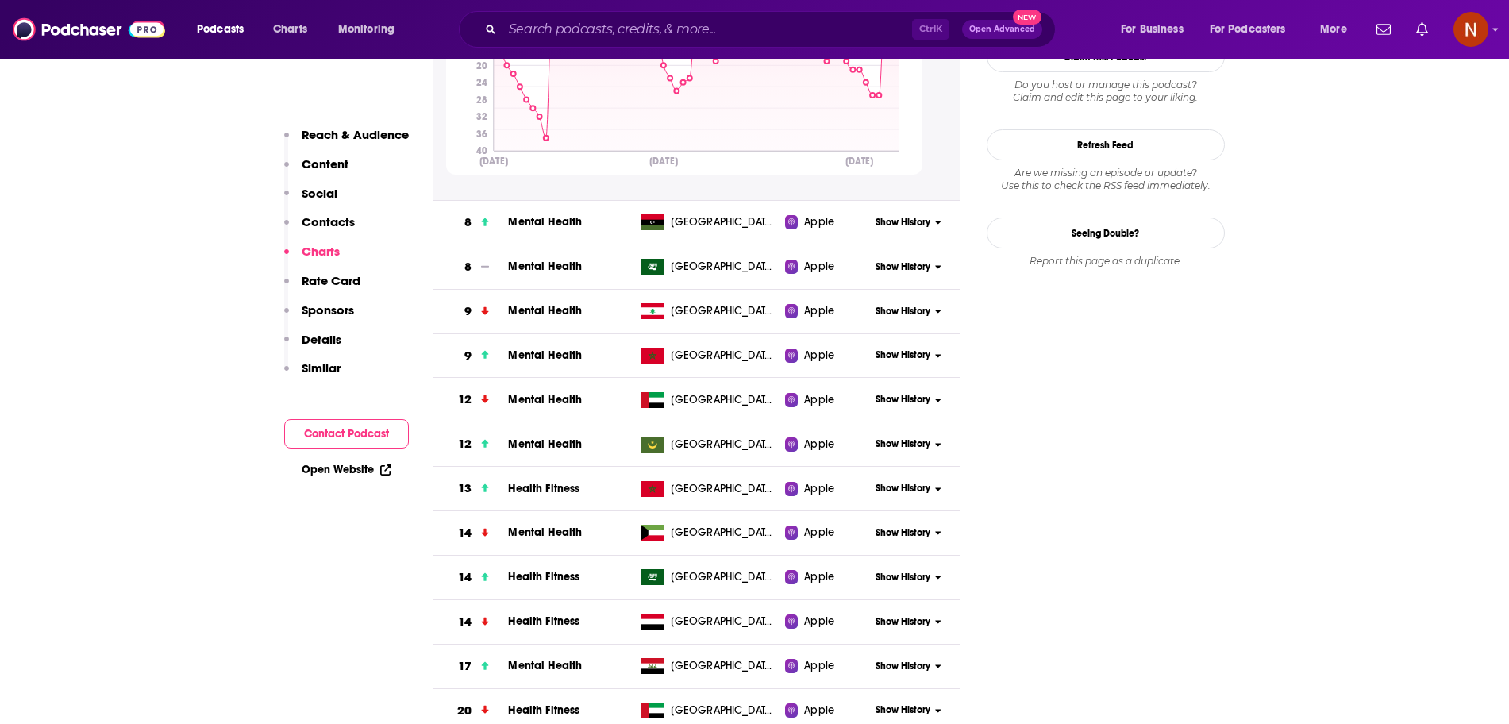
click at [896, 398] on span "Show History" at bounding box center [903, 399] width 55 height 13
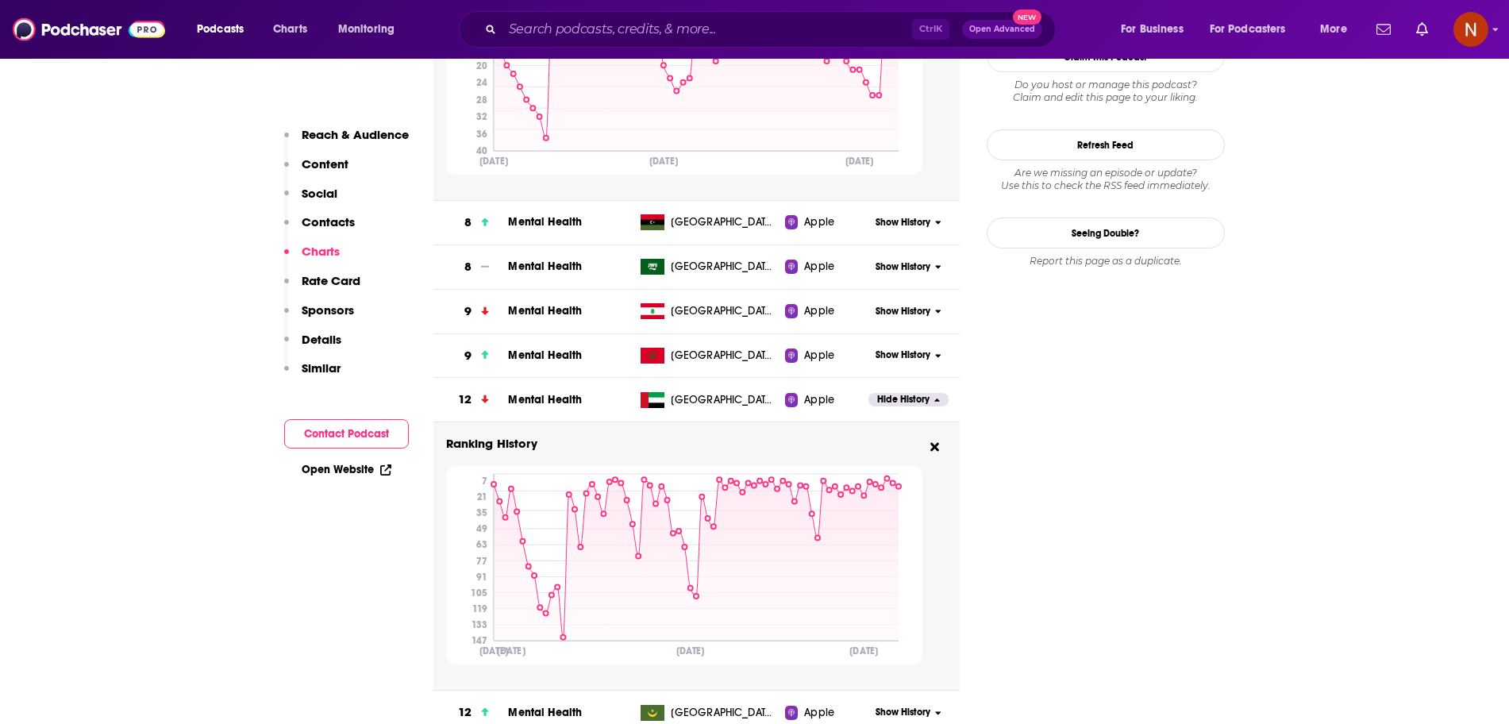
click at [544, 398] on span "Mental Health" at bounding box center [545, 399] width 74 height 13
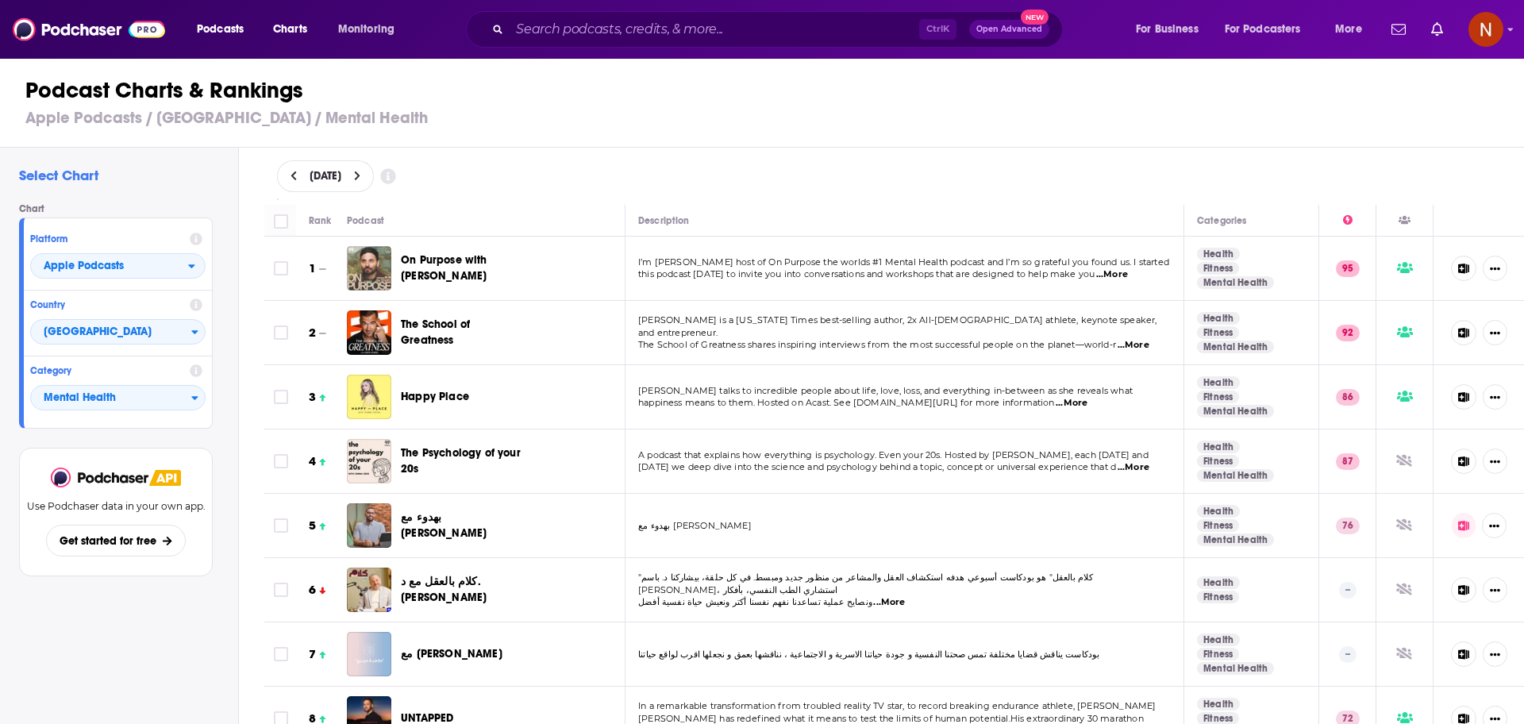
click at [299, 175] on button at bounding box center [294, 176] width 17 height 13
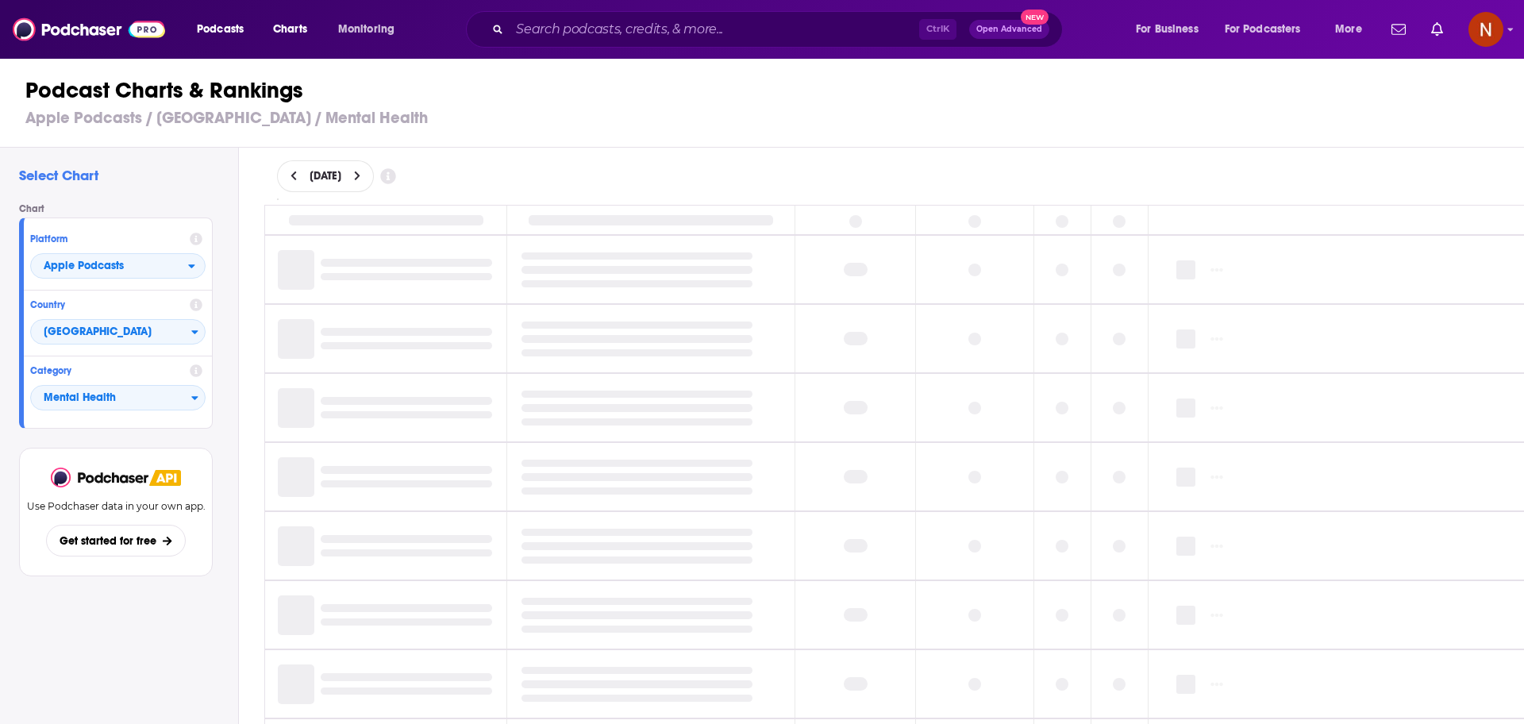
click at [299, 175] on button at bounding box center [294, 176] width 17 height 13
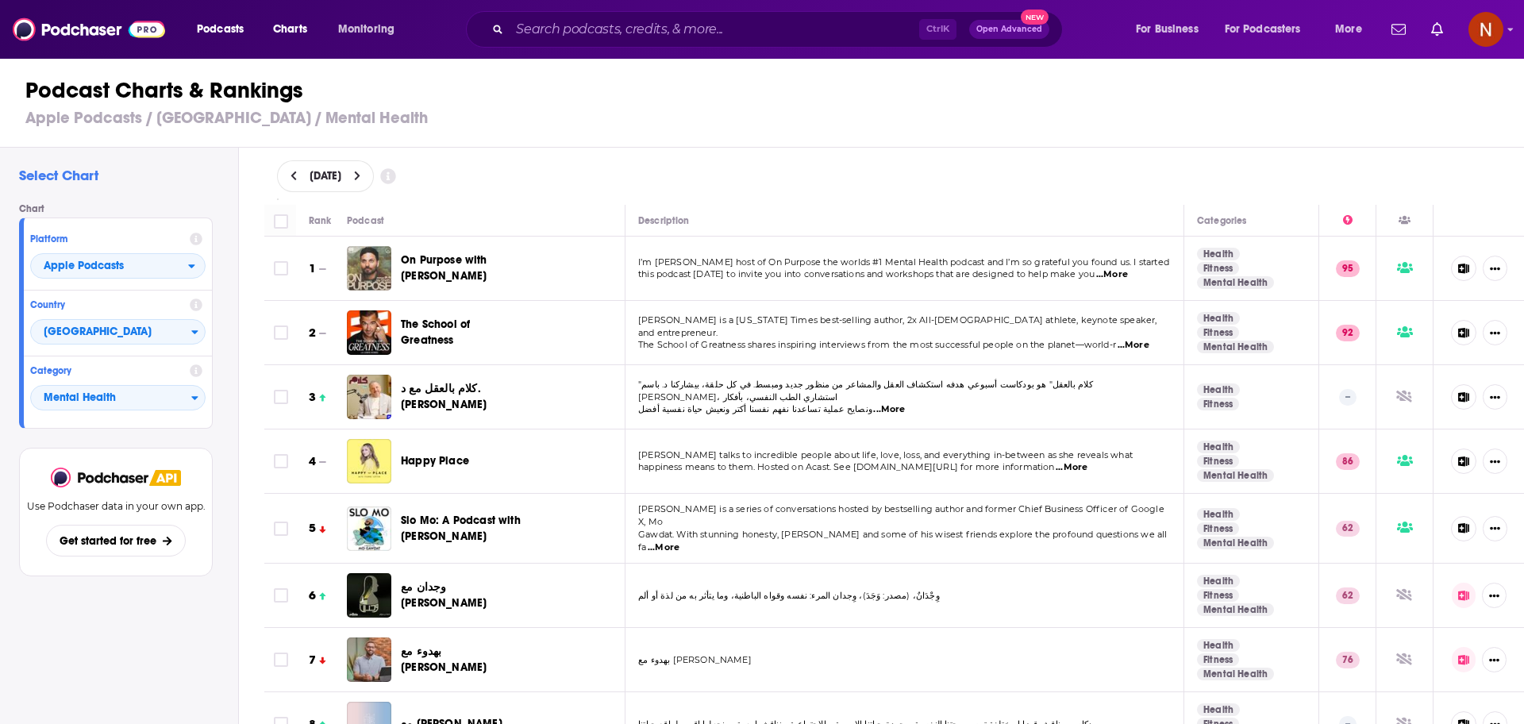
click at [295, 174] on icon at bounding box center [294, 176] width 7 height 11
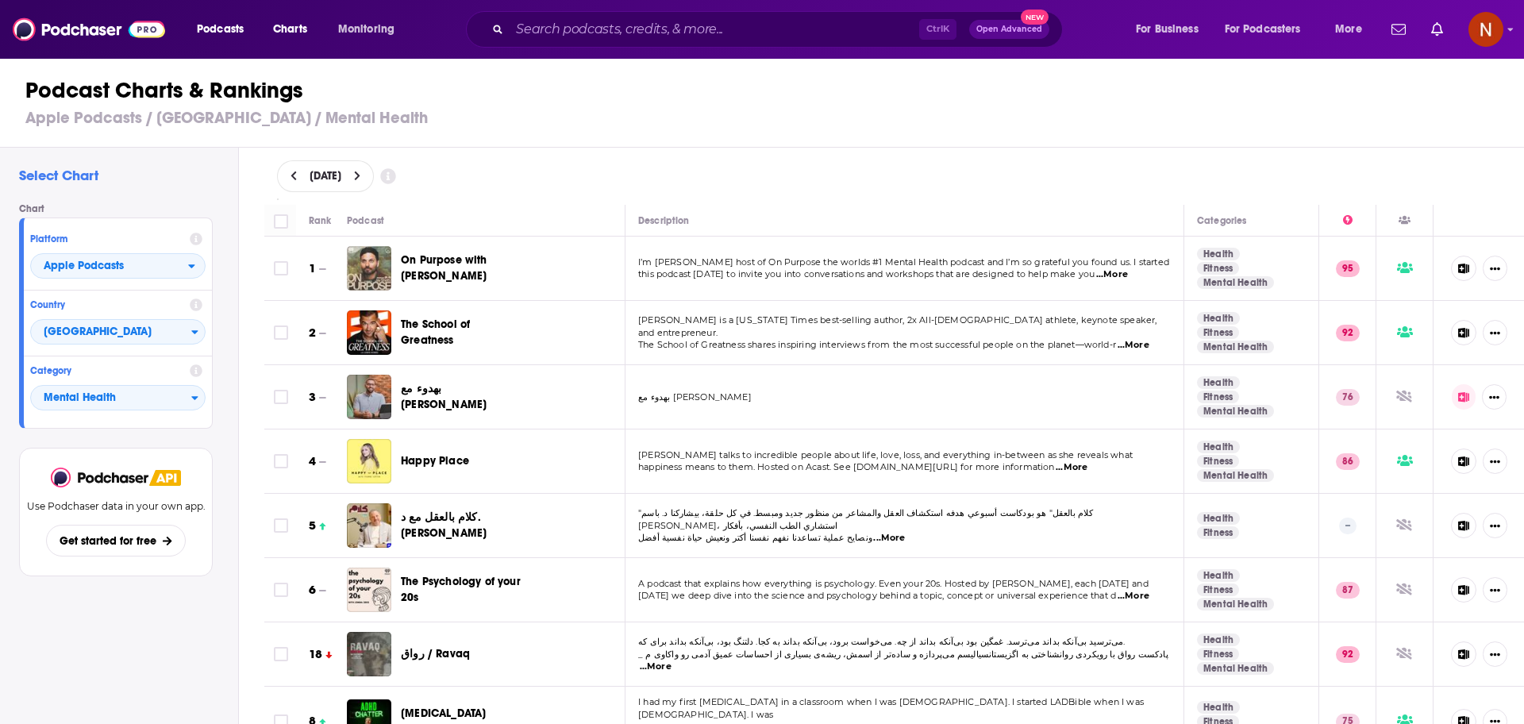
click at [295, 179] on icon at bounding box center [294, 176] width 6 height 10
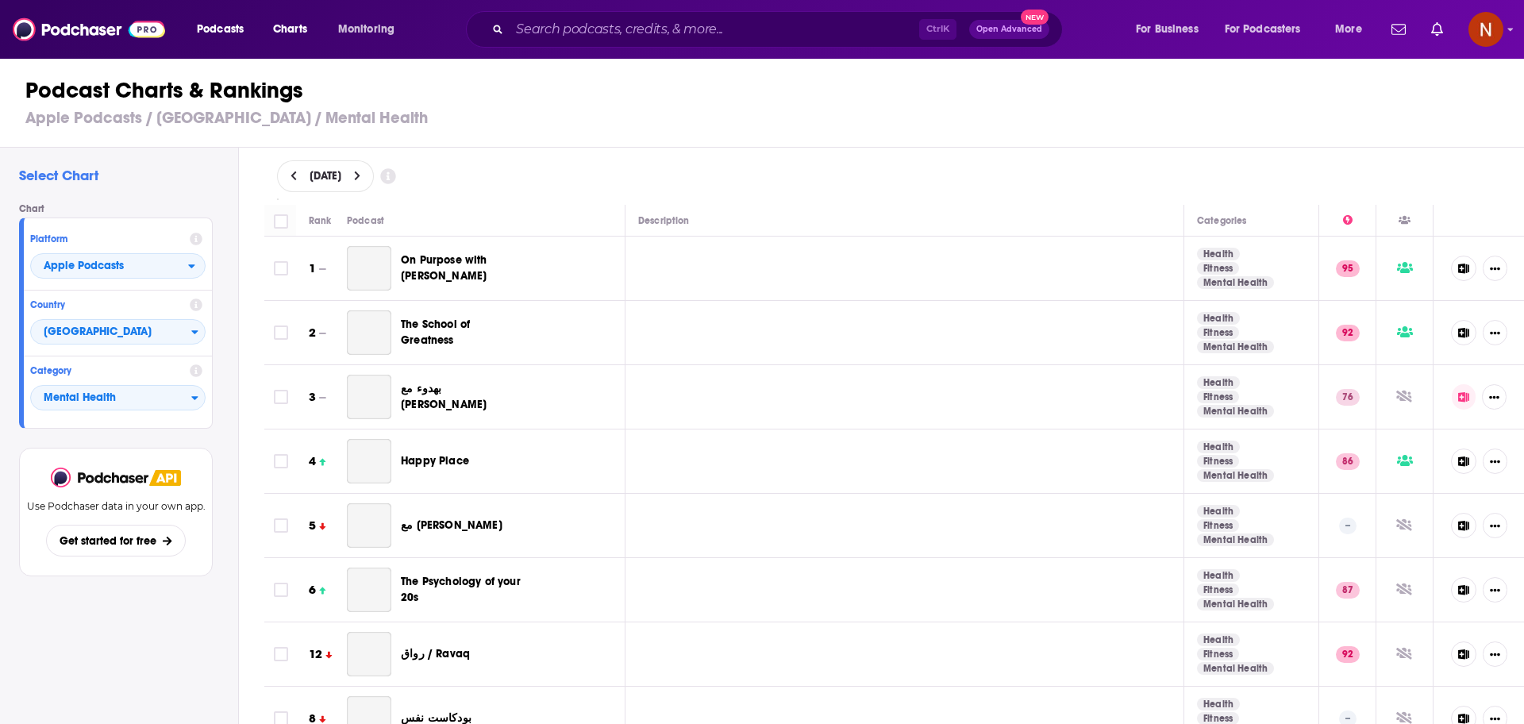
click at [341, 171] on span "[DATE]" at bounding box center [326, 176] width 32 height 11
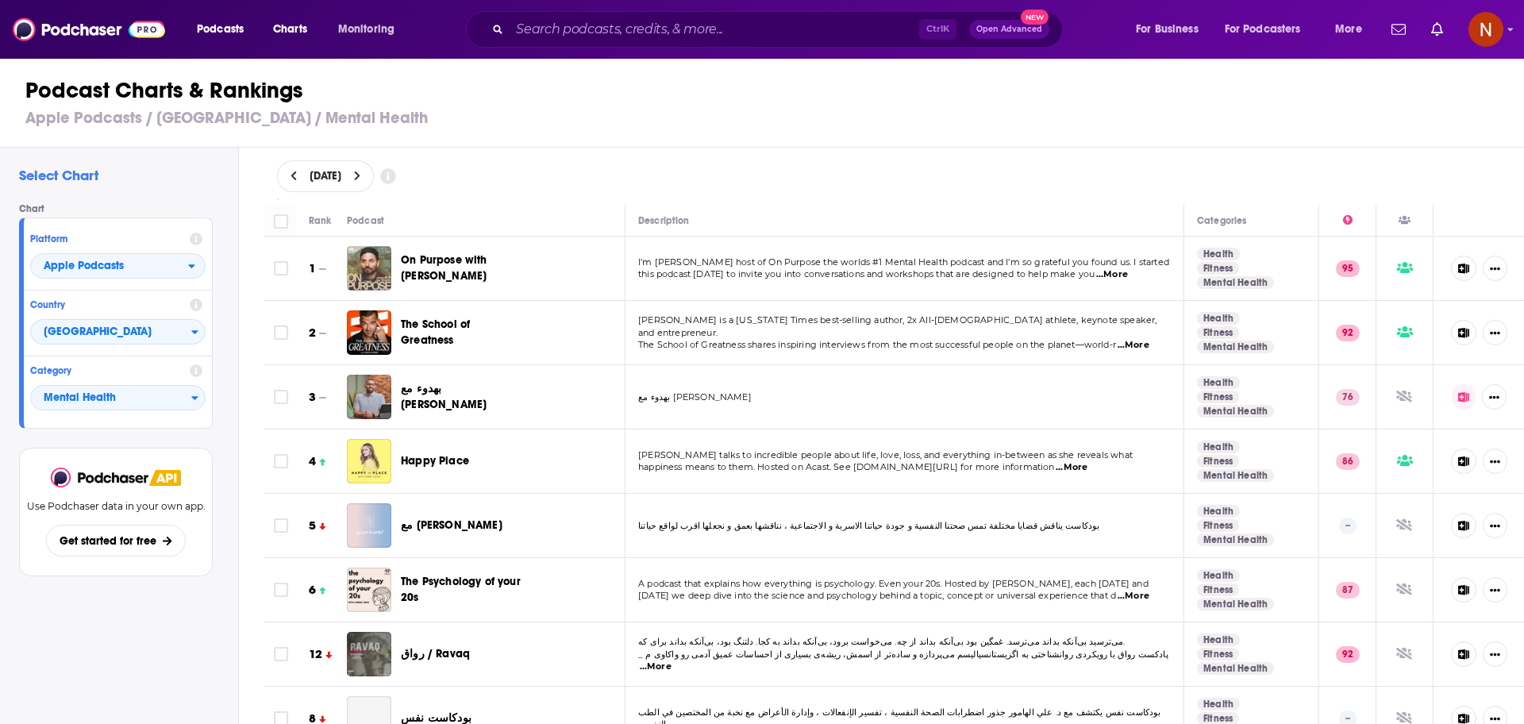
select select "9"
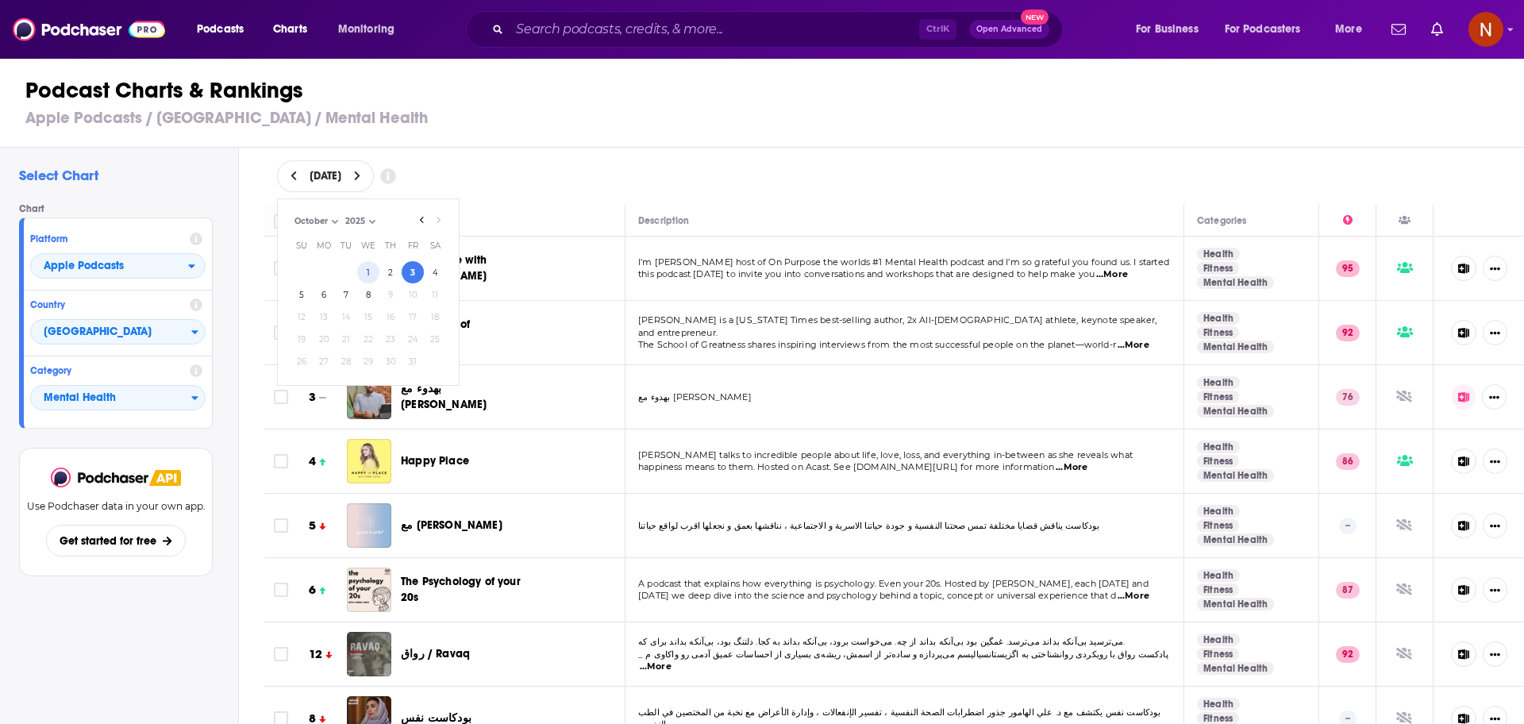
click at [372, 276] on button "1" at bounding box center [368, 272] width 22 height 22
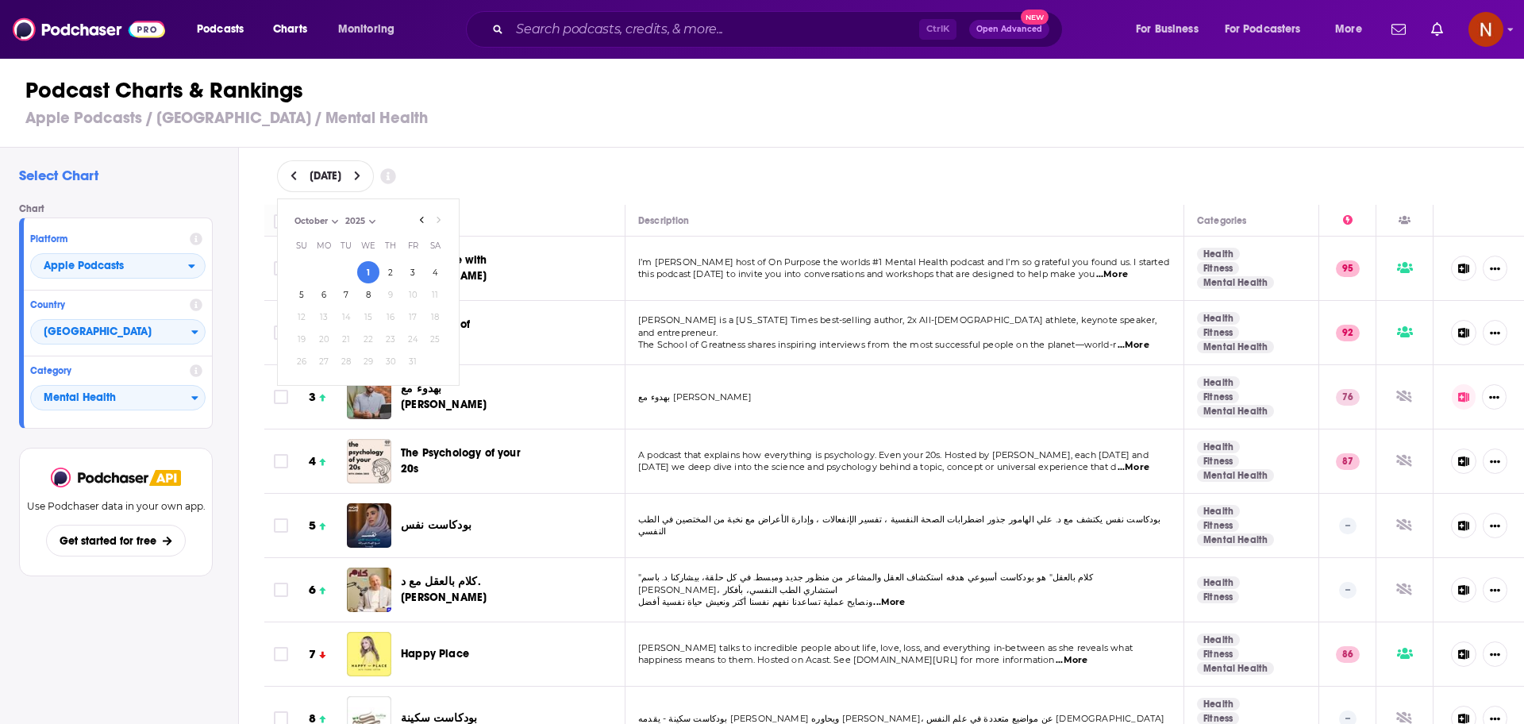
click at [758, 143] on div "Podcast Charts & Rankings Apple Podcasts / [GEOGRAPHIC_DATA] / Mental Health" at bounding box center [769, 102] width 1538 height 91
click at [341, 177] on span "[DATE]" at bounding box center [326, 176] width 32 height 11
select select "9"
click at [306, 299] on button "5" at bounding box center [302, 294] width 22 height 22
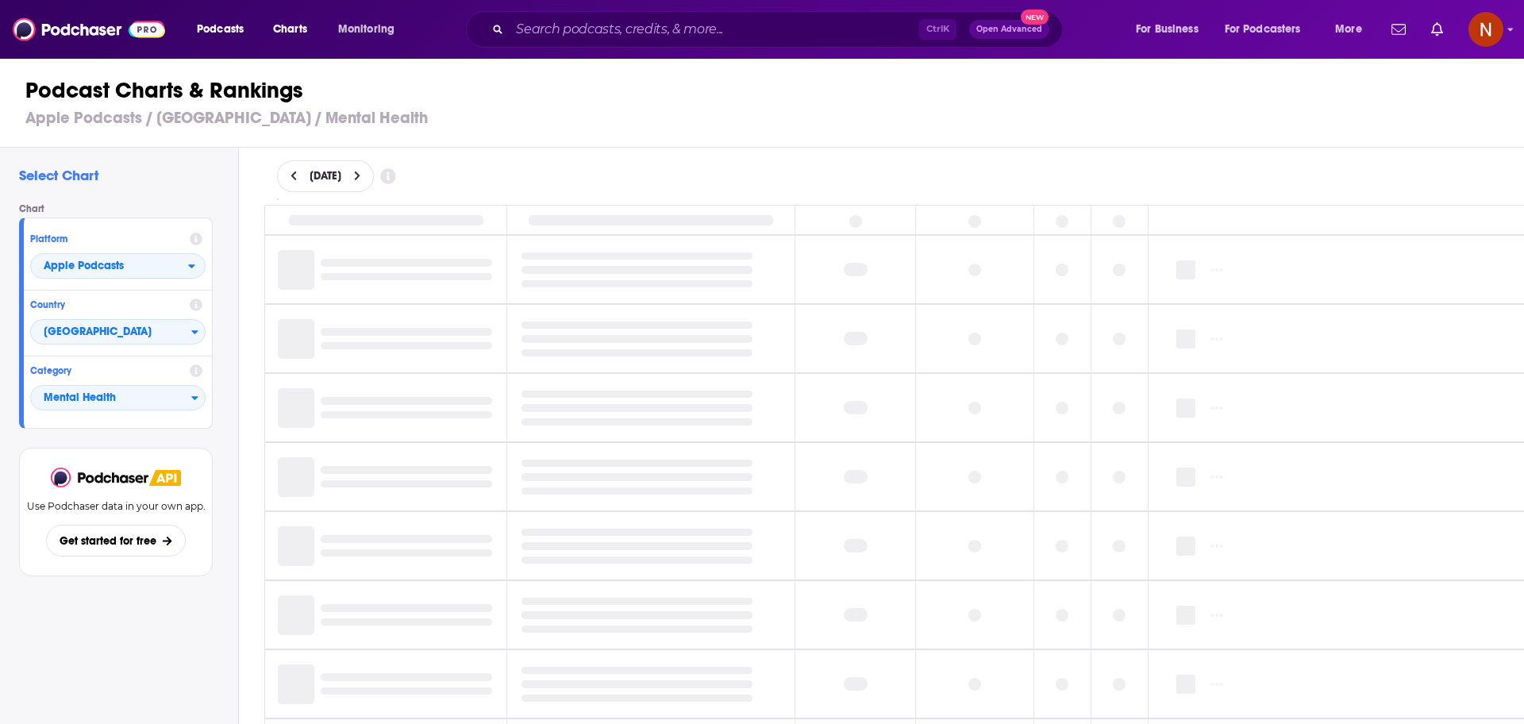
click at [681, 156] on div "[DATE]" at bounding box center [895, 176] width 1286 height 57
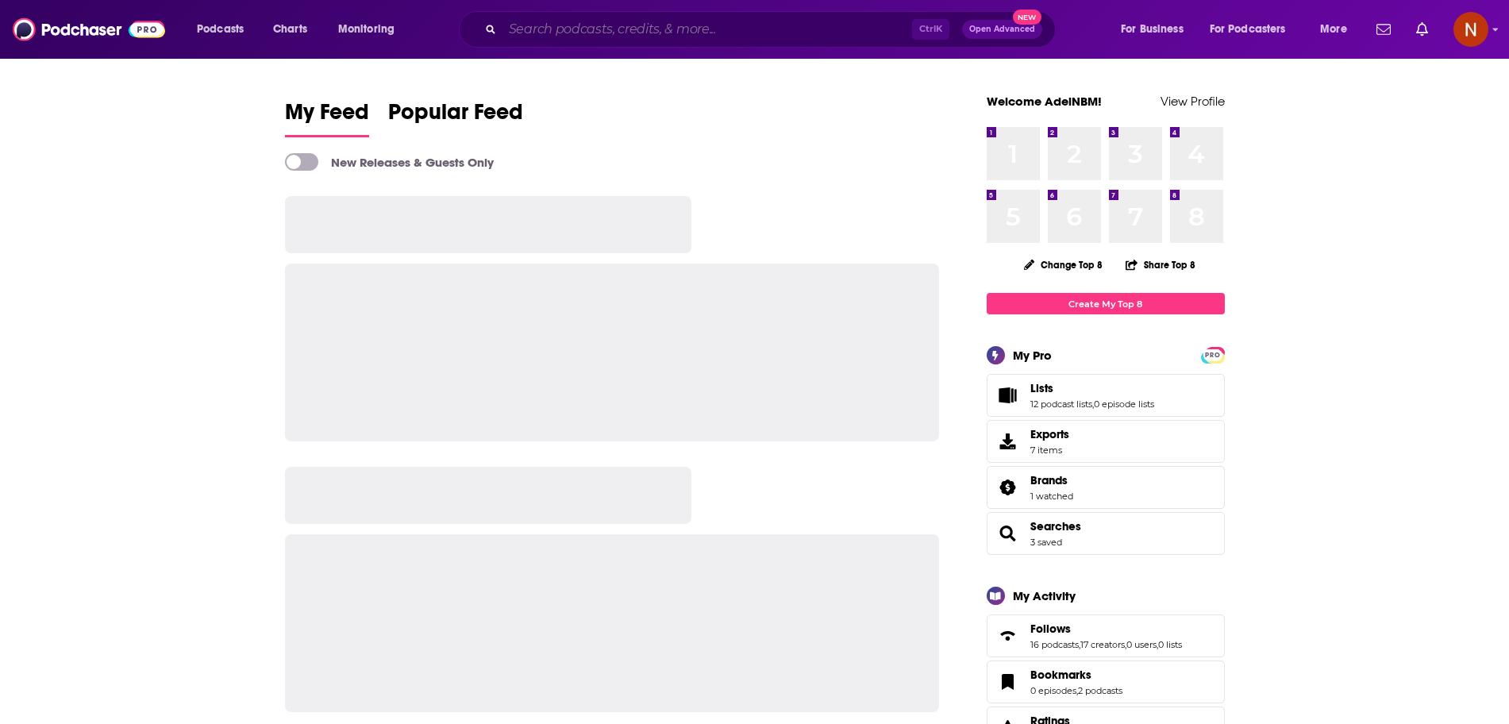
click at [640, 34] on input "Search podcasts, credits, & more..." at bounding box center [708, 29] width 410 height 25
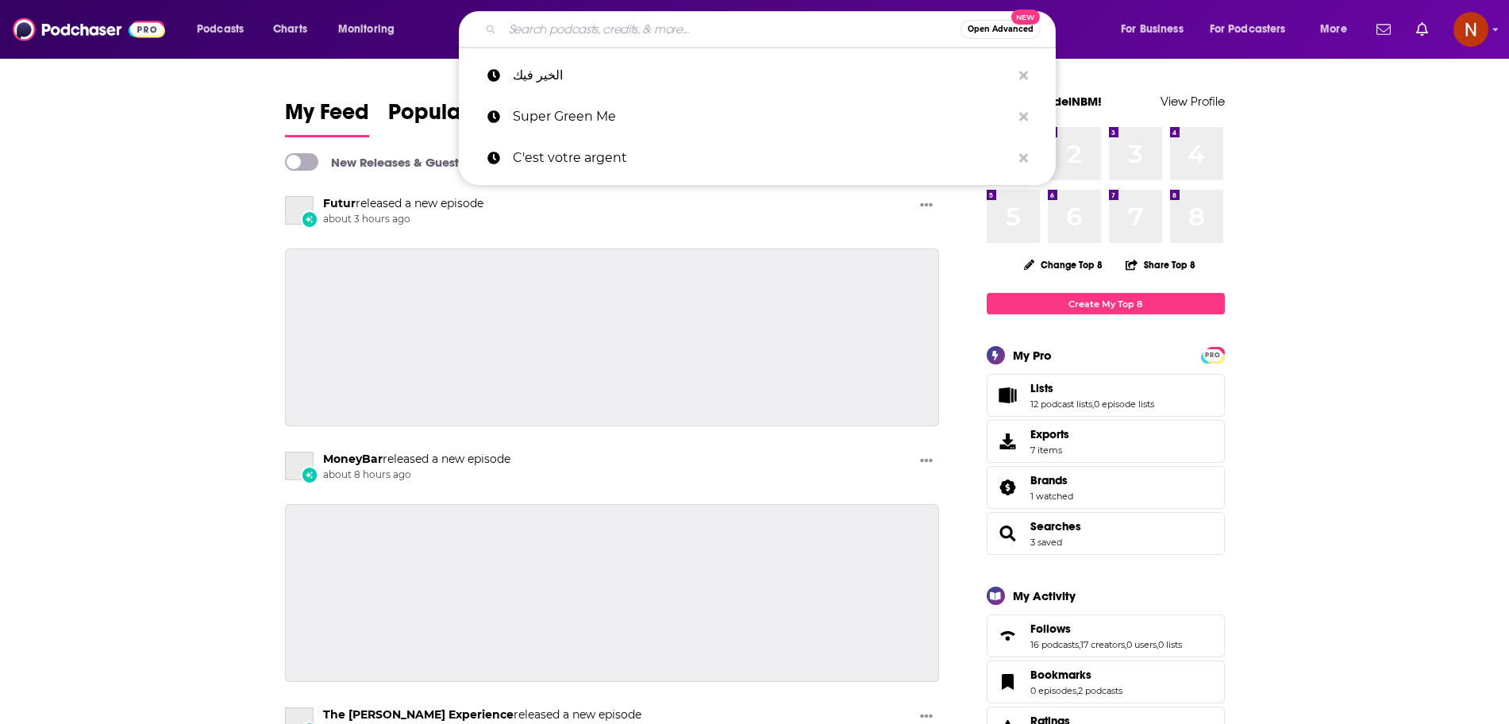
paste input "الخير فيك"
type input "الخير فيك"
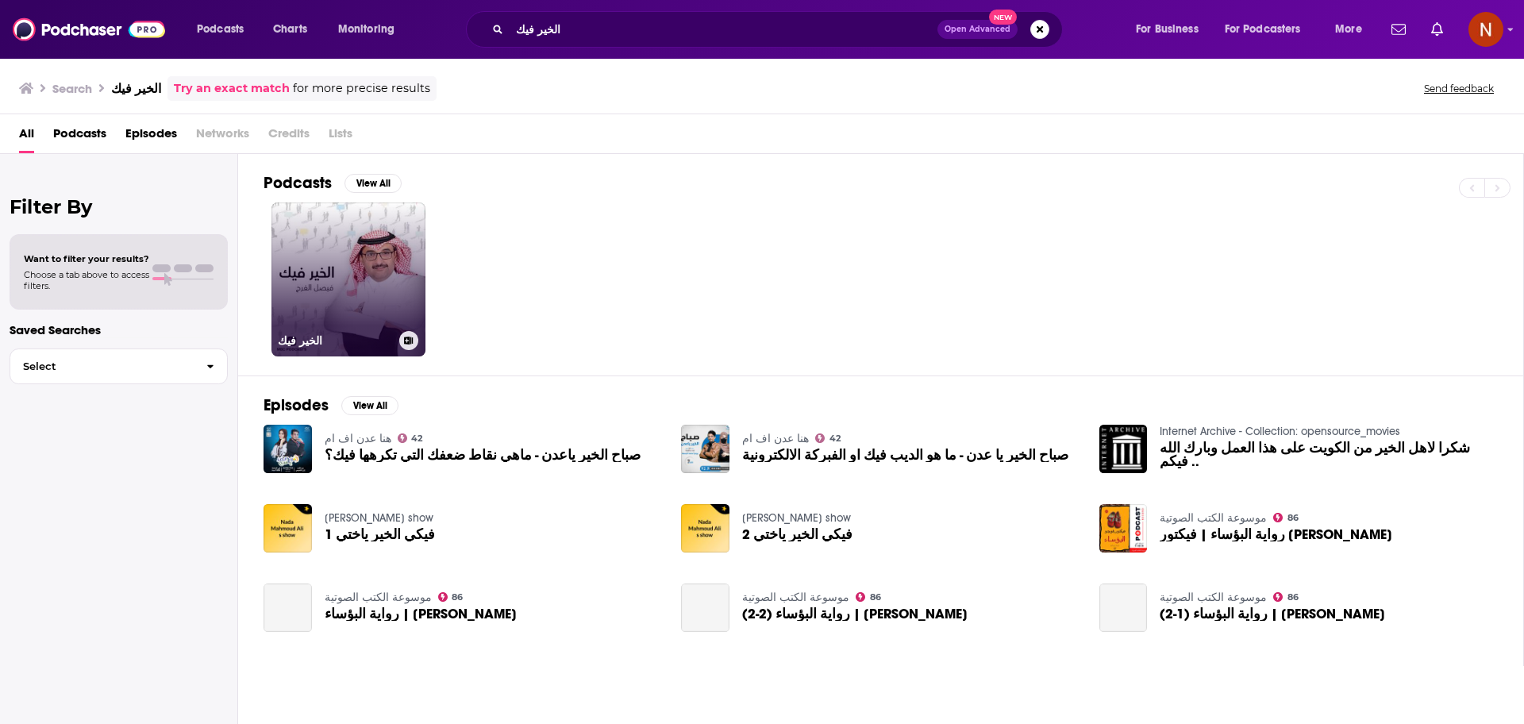
click at [372, 293] on link "الخير فيك" at bounding box center [349, 279] width 154 height 154
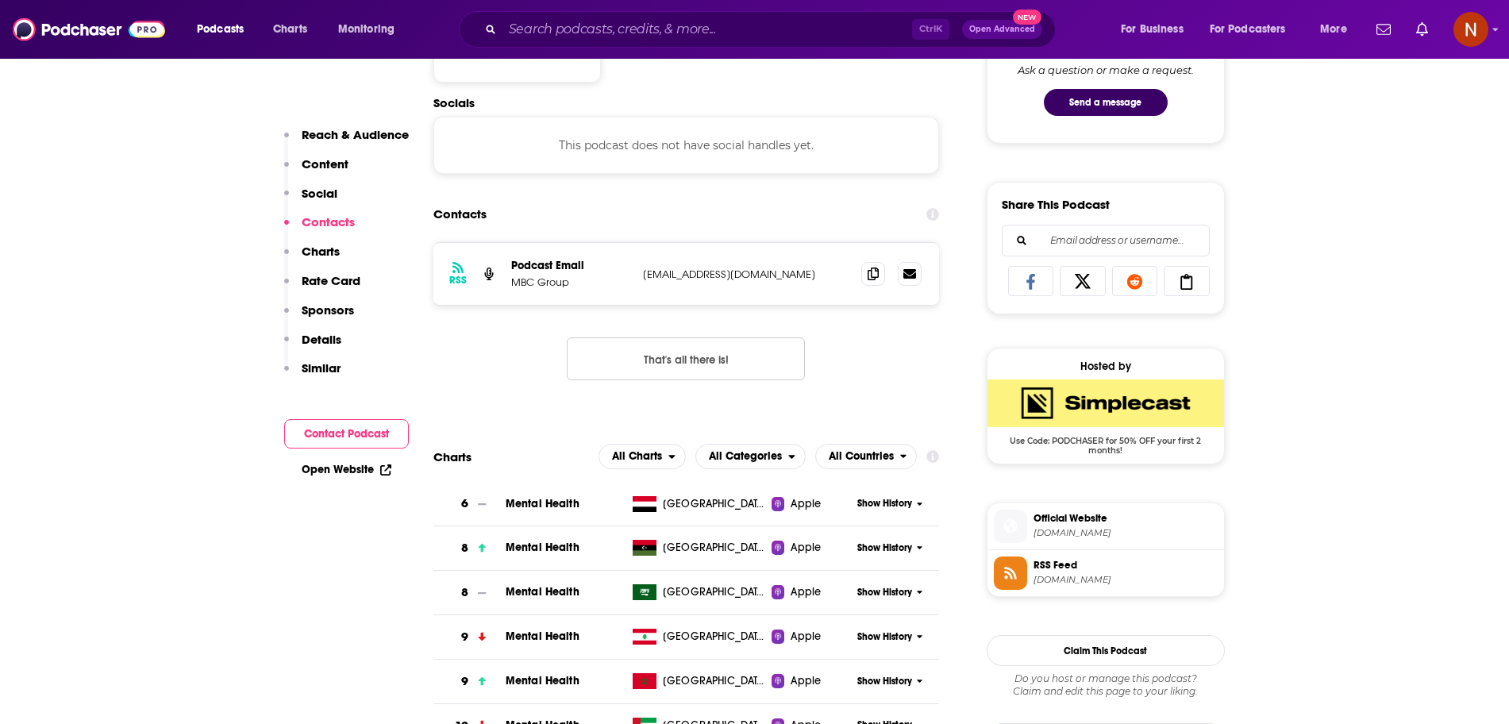
scroll to position [997, 0]
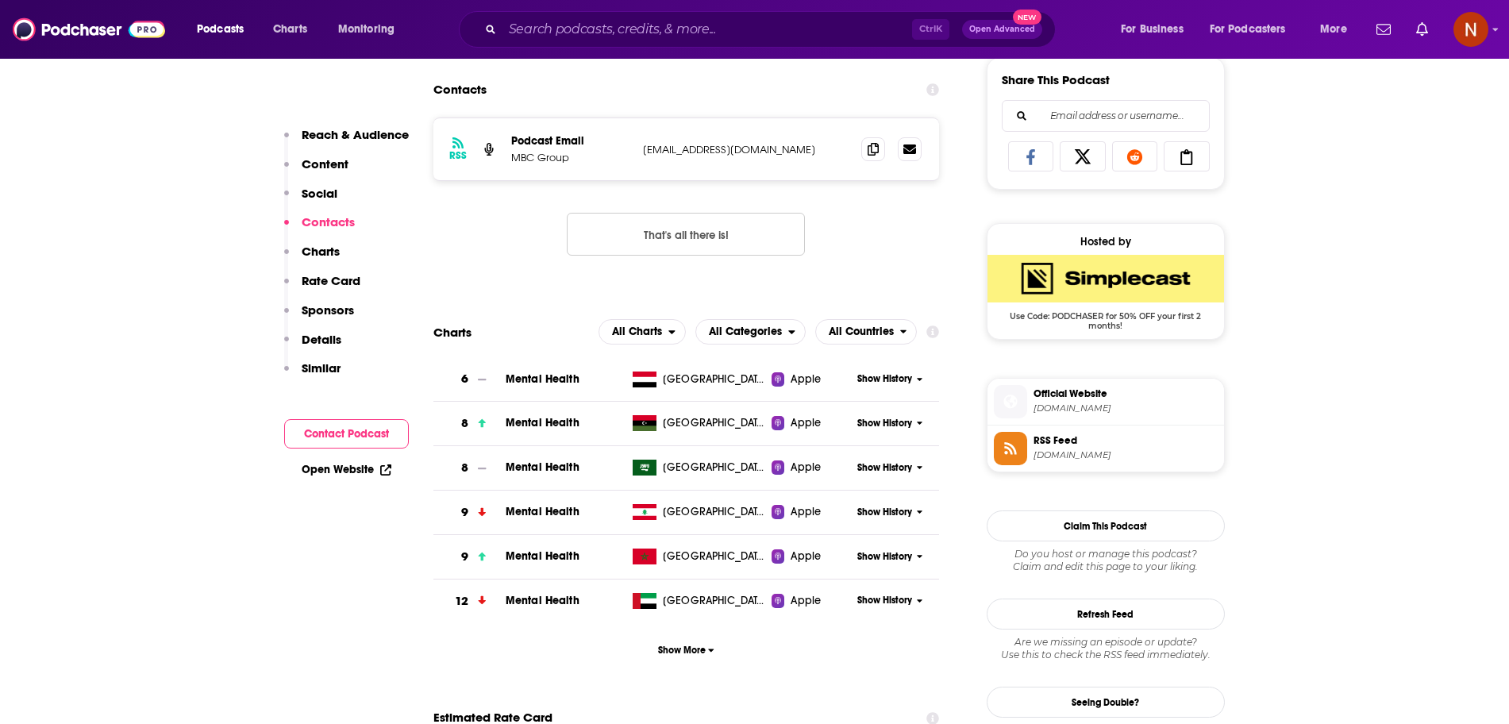
click at [873, 468] on span "Show History" at bounding box center [884, 467] width 55 height 13
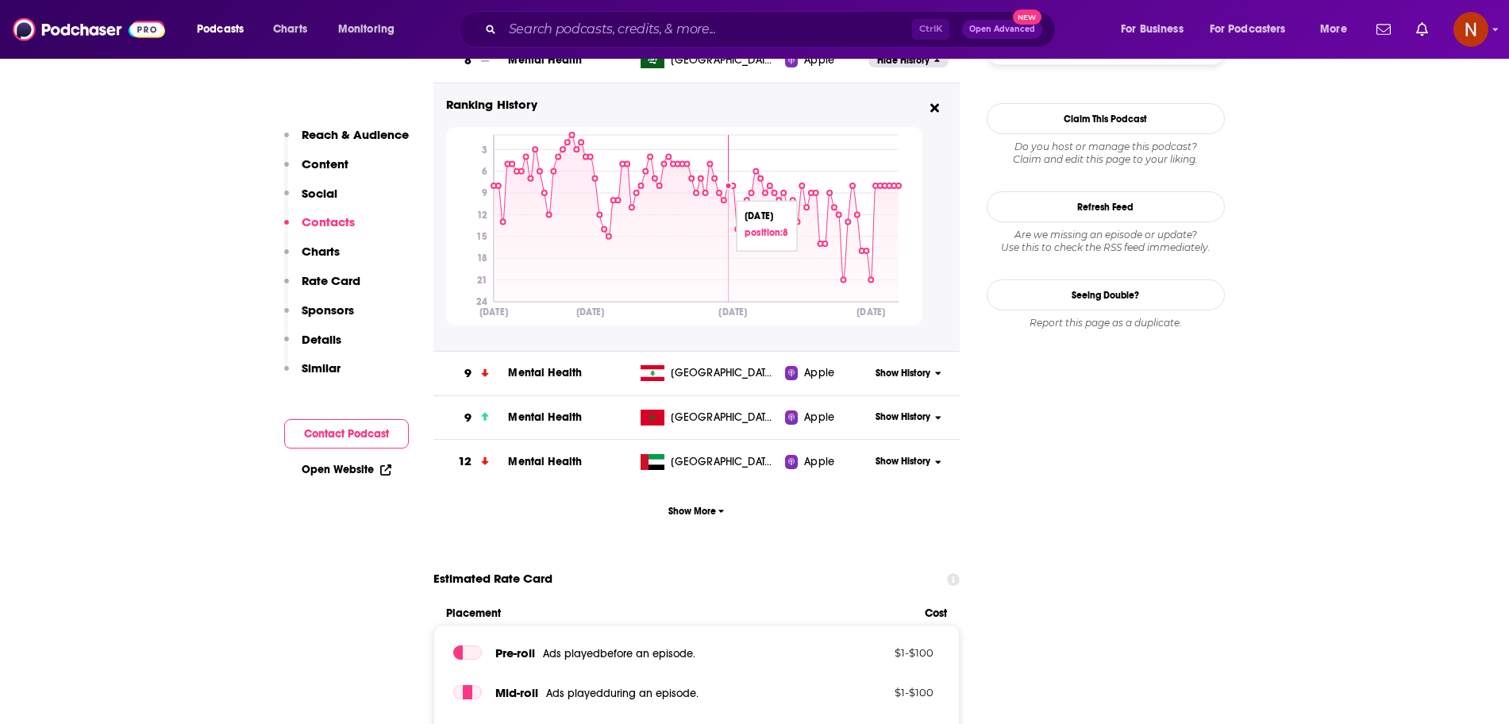
scroll to position [1426, 0]
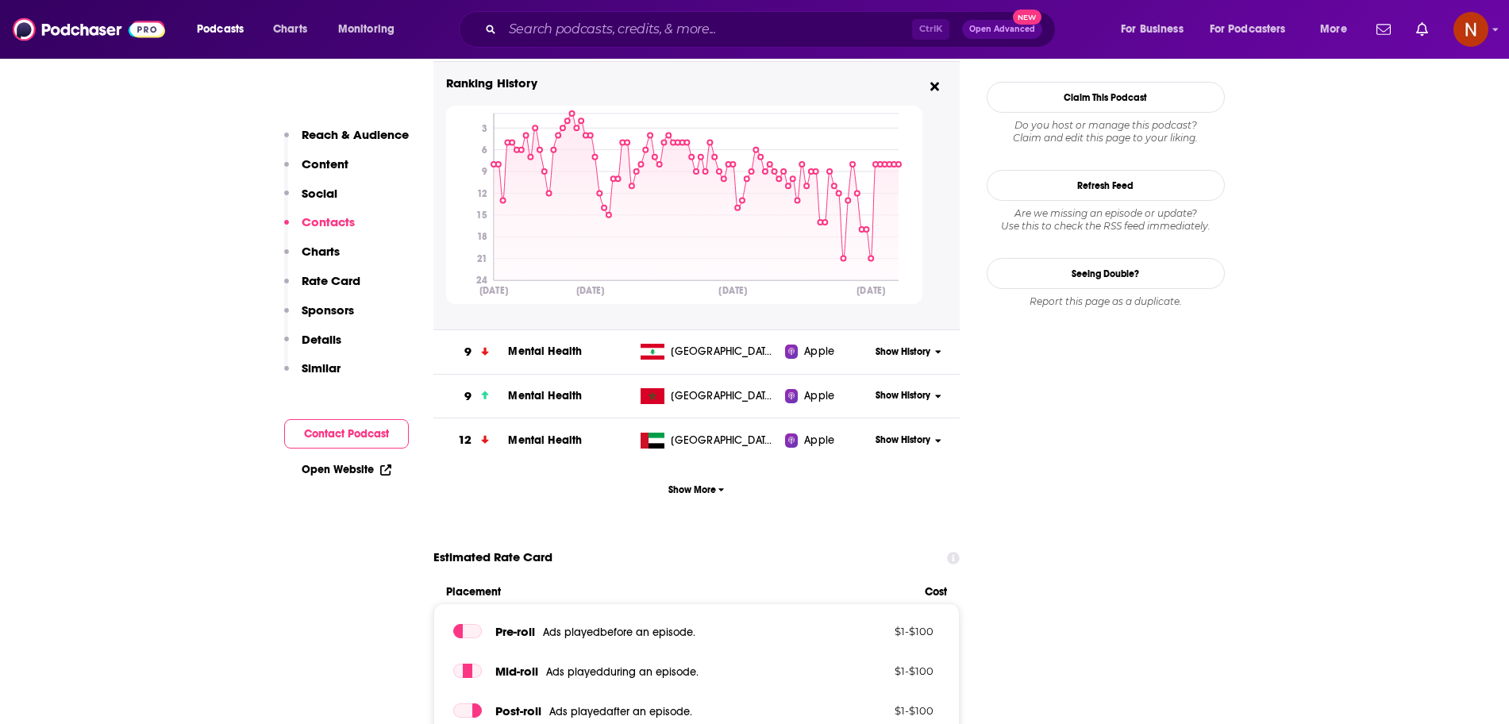
click at [884, 438] on span "Show History" at bounding box center [903, 440] width 55 height 13
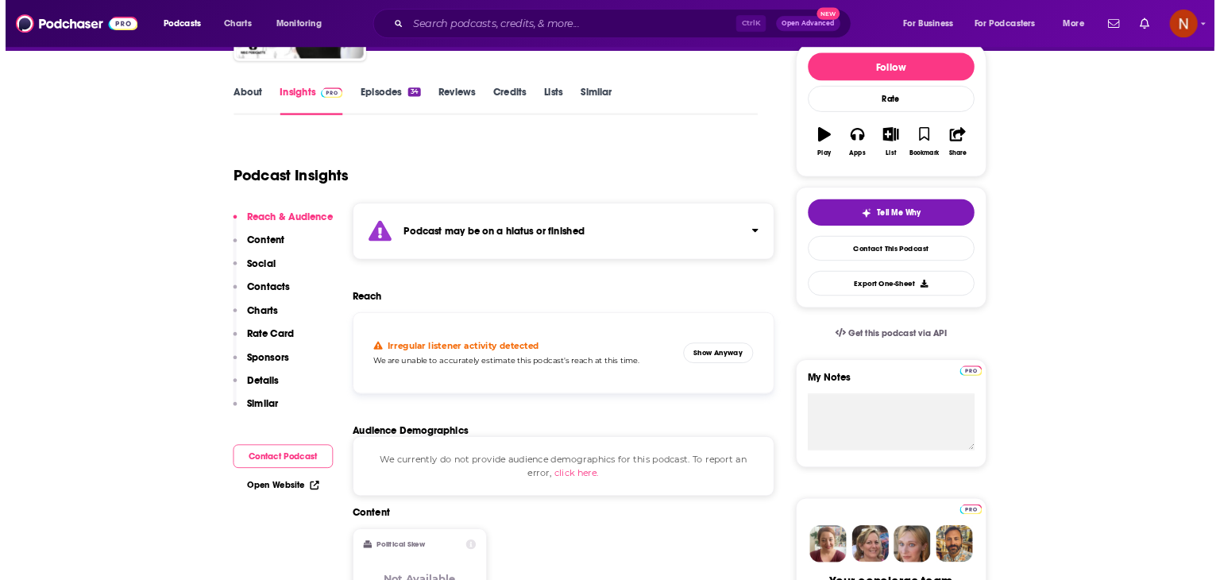
scroll to position [0, 0]
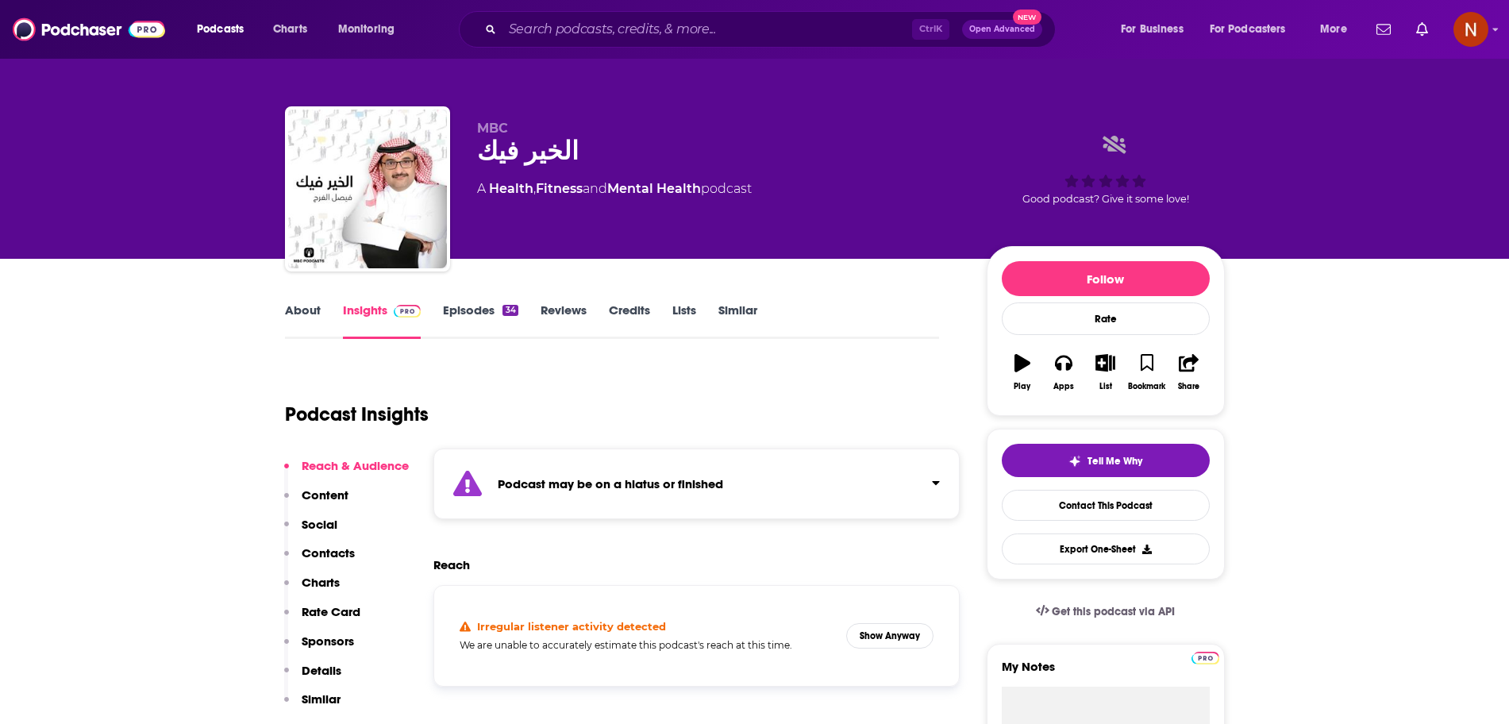
click at [654, 52] on div "Podcasts Charts Monitoring Ctrl K Open Advanced New For Business For Podcasters…" at bounding box center [754, 29] width 1509 height 59
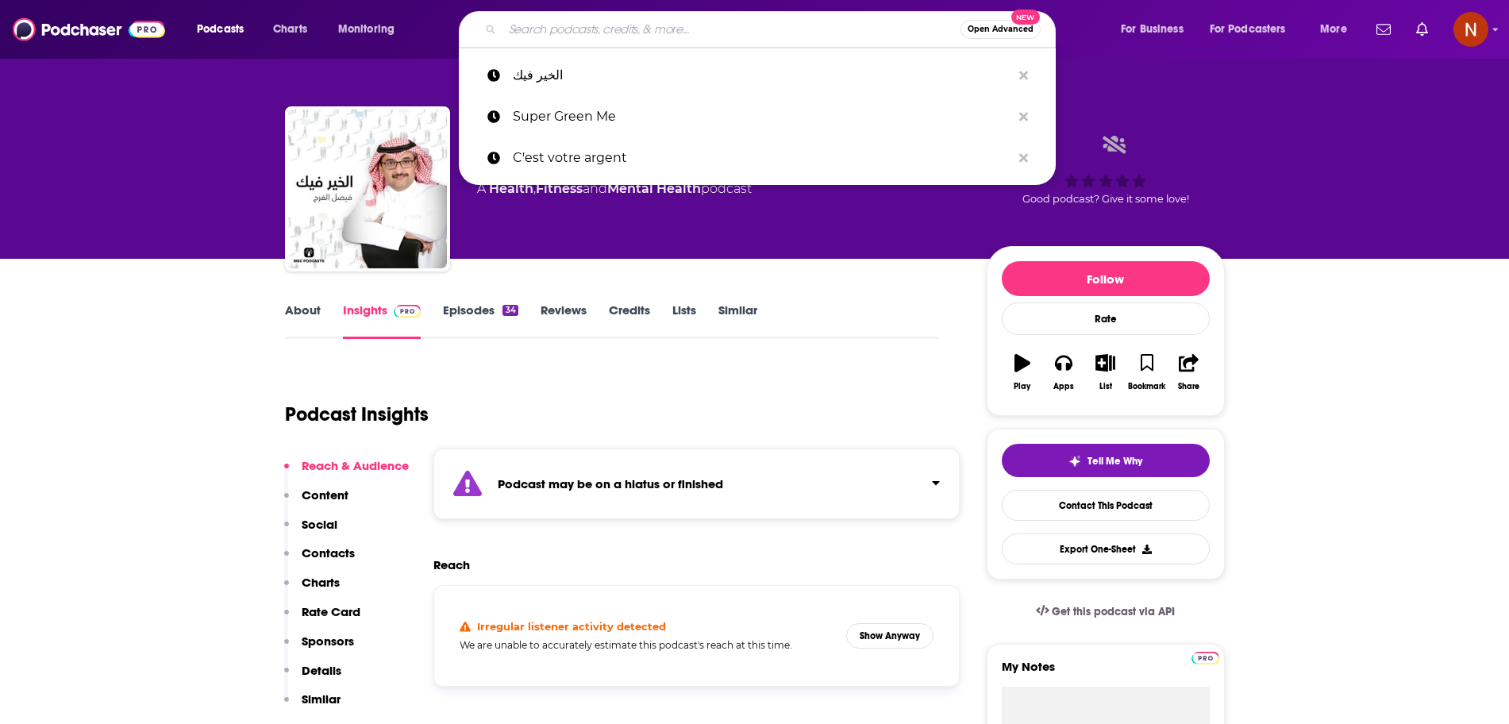
click at [664, 33] on input "Search podcasts, credits, & more..." at bounding box center [732, 29] width 458 height 25
paste input "أنا وإبني الملهم"
type input "أنا وإبني الملهم"
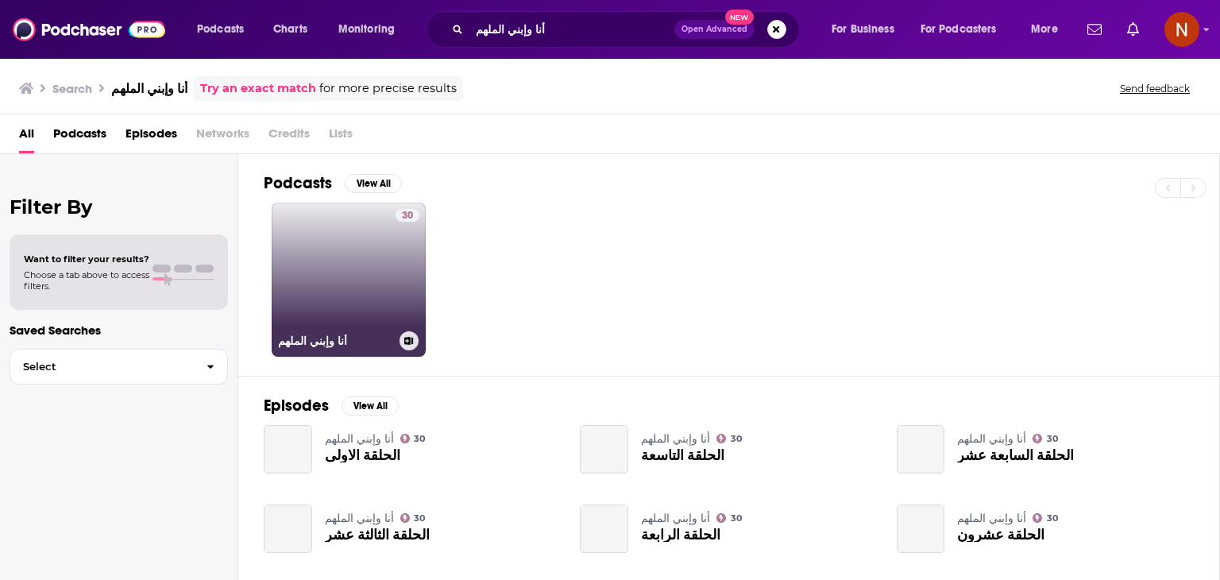
click at [399, 275] on div "30" at bounding box center [407, 270] width 24 height 122
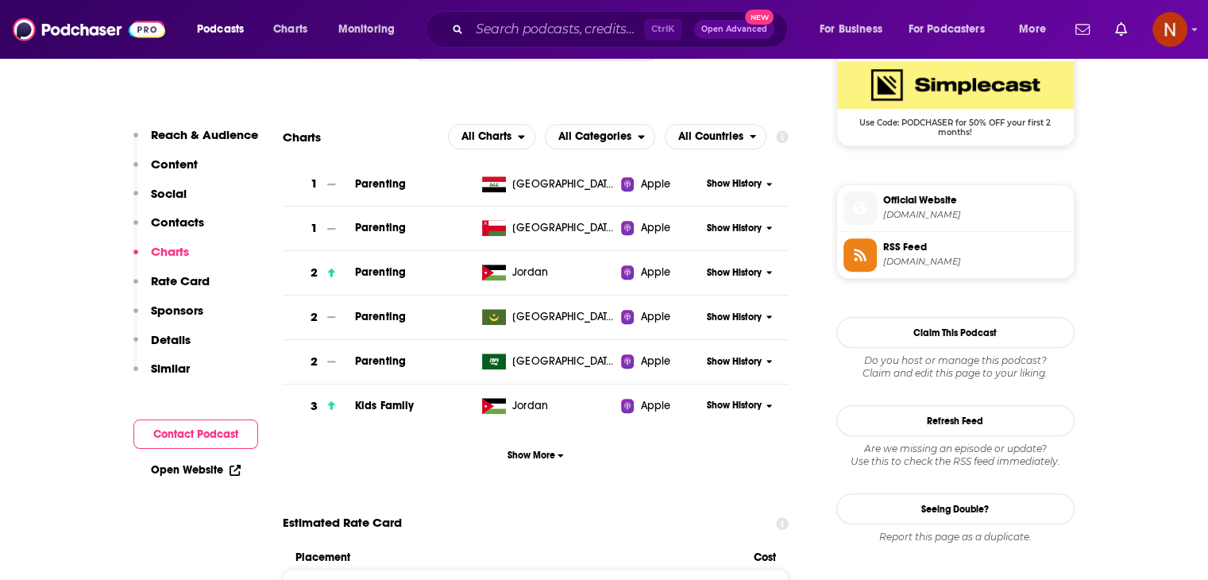
scroll to position [1203, 0]
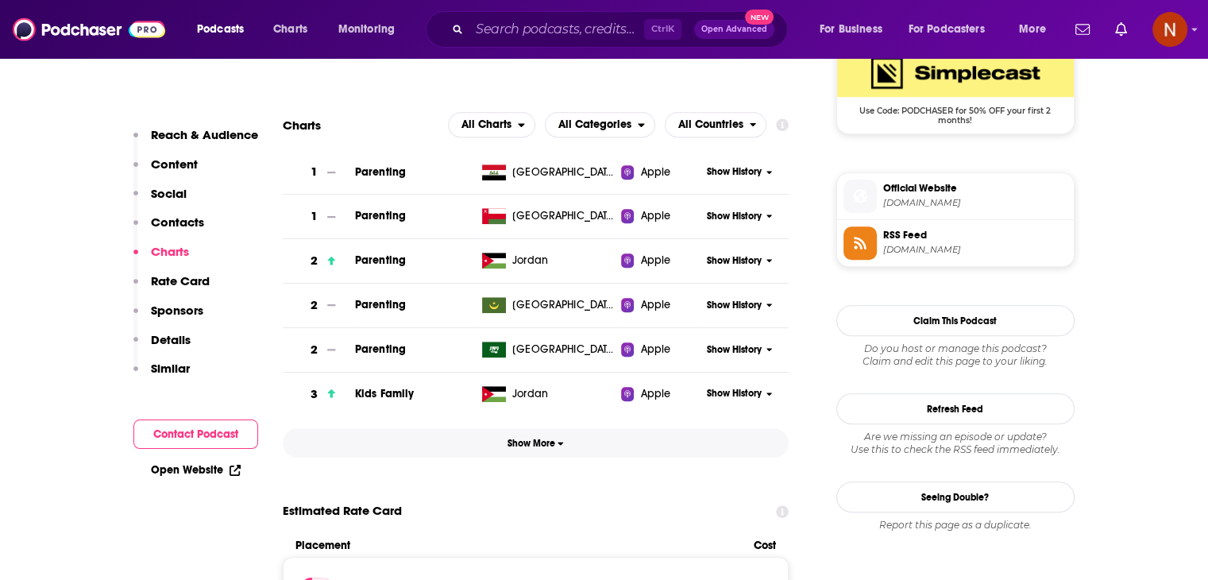
click at [541, 442] on span "Show More" at bounding box center [535, 442] width 56 height 11
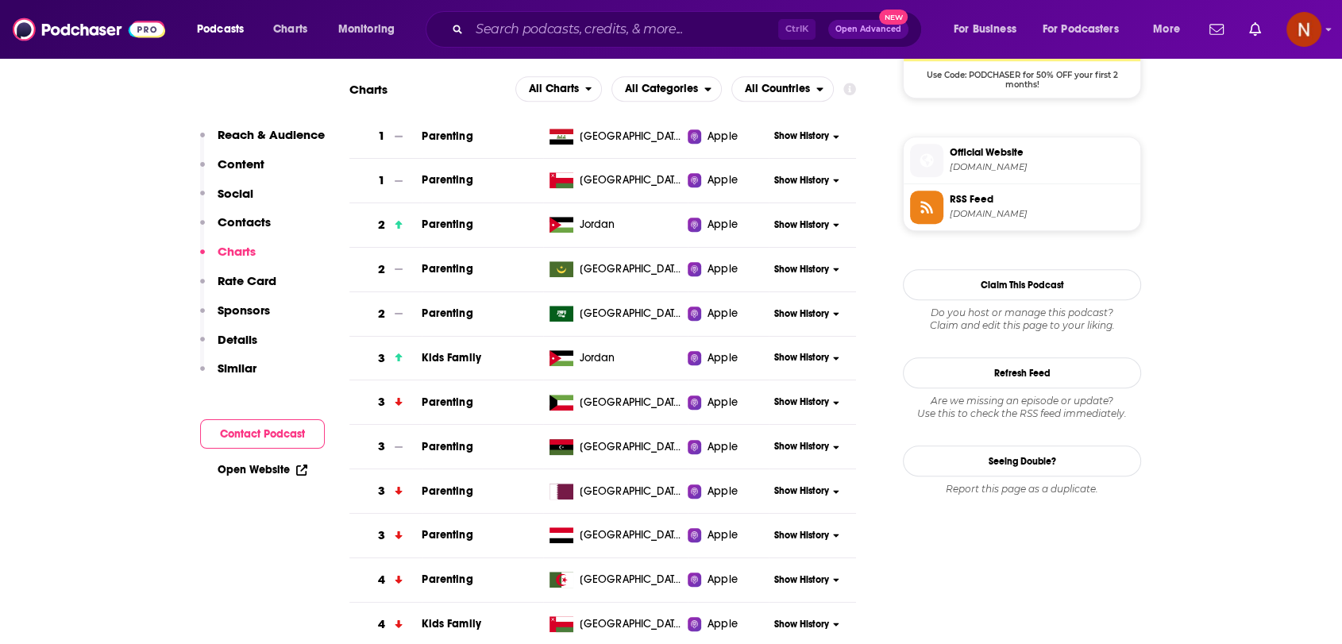
scroll to position [1239, 0]
click at [541, 27] on input "Search podcasts, credits, & more..." at bounding box center [623, 29] width 309 height 25
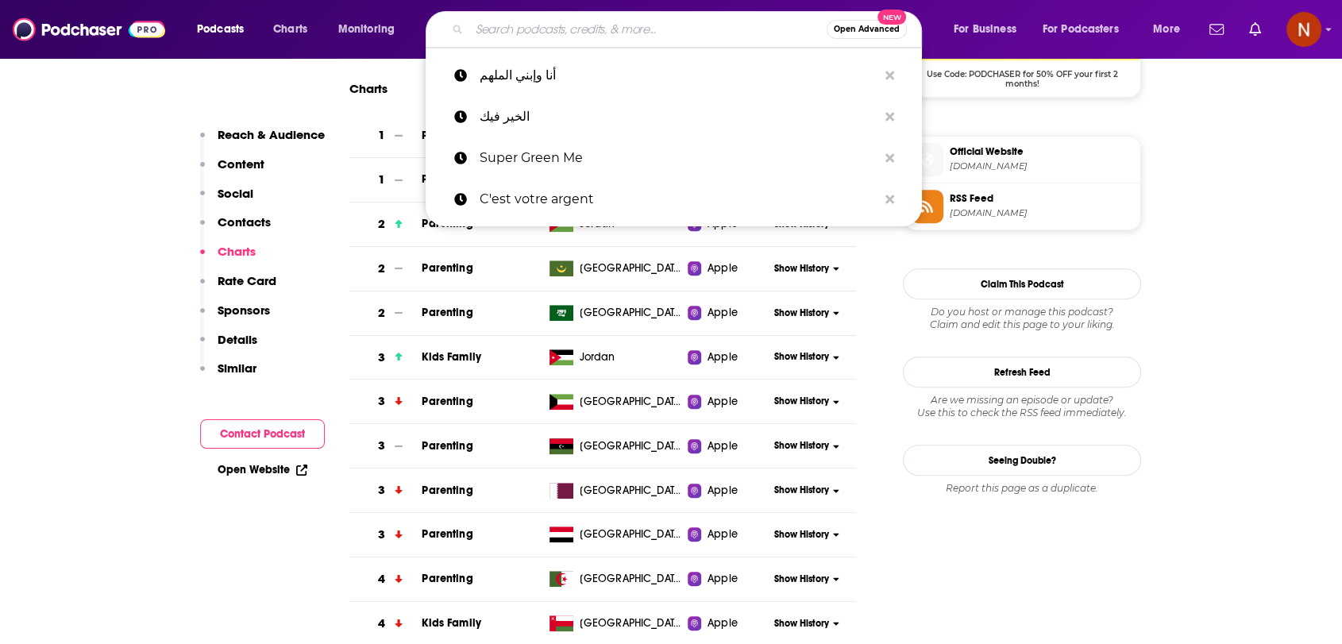
paste input "استراتيجيات تطوير القادة"
type input "استراتيجيات تطوير القادة"
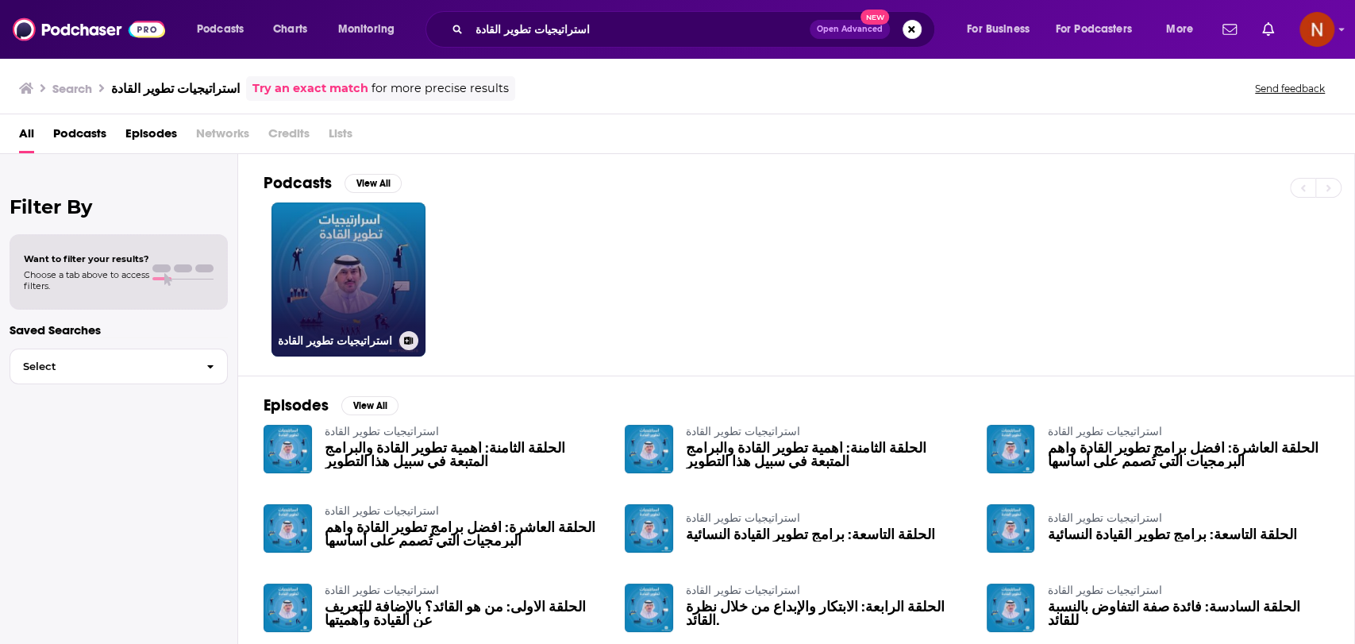
click at [324, 317] on link "استراتيجيات تطوير القادة" at bounding box center [349, 279] width 154 height 154
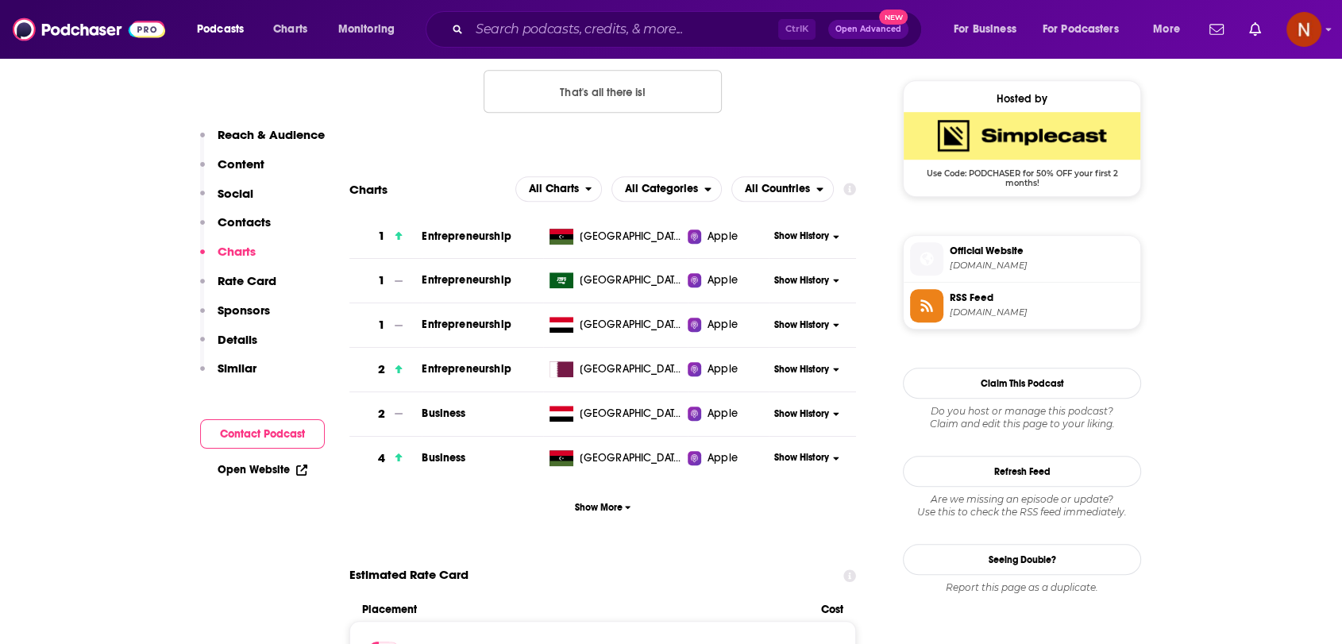
scroll to position [1142, 0]
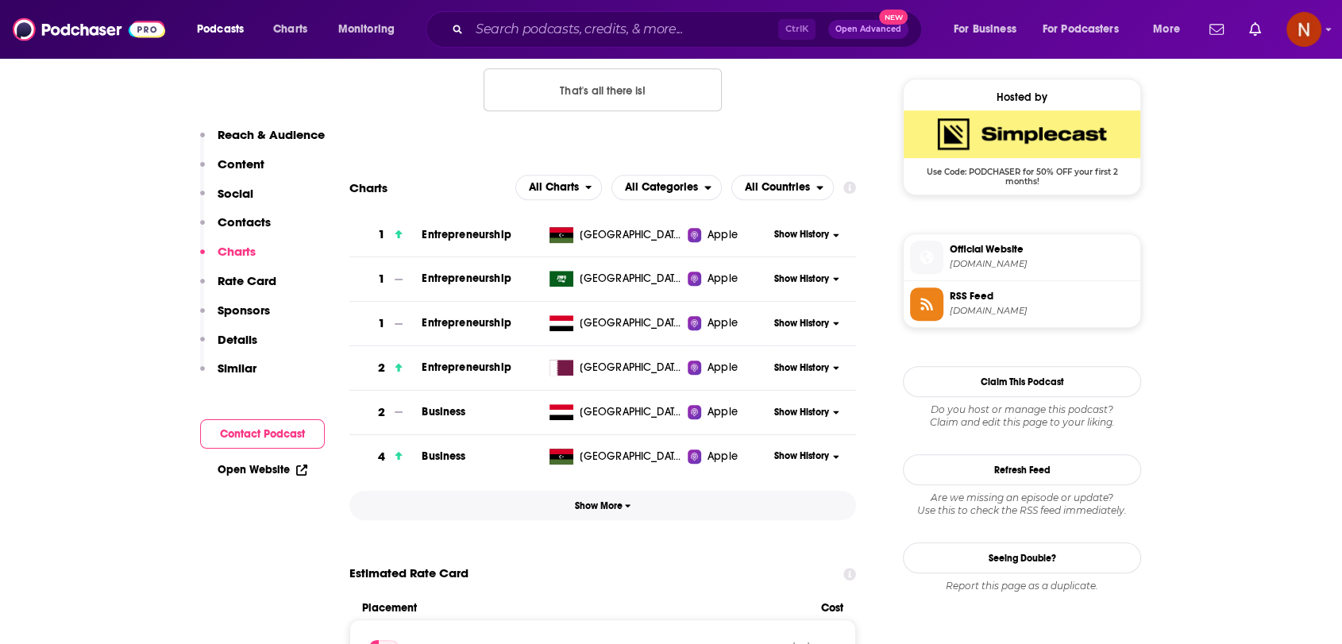
click at [600, 500] on span "Show More" at bounding box center [603, 505] width 56 height 11
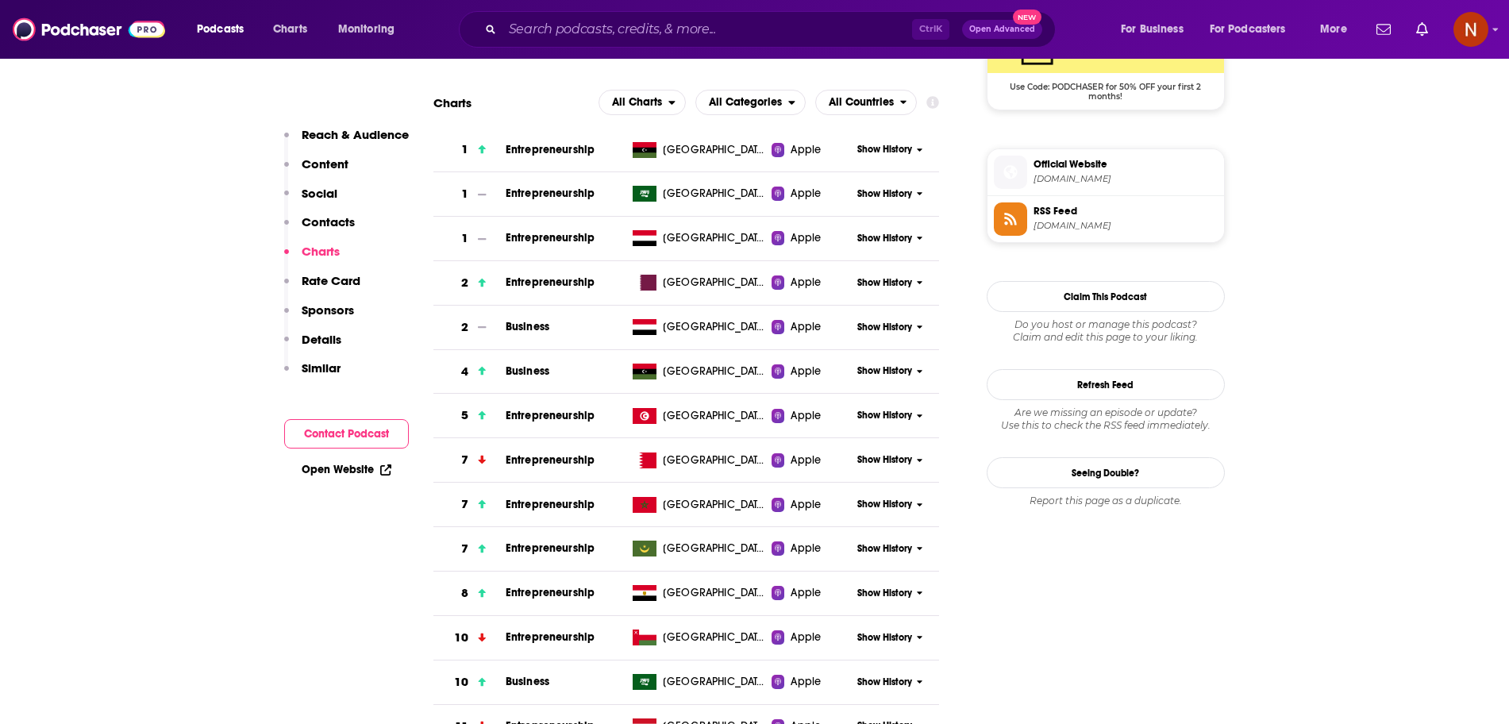
scroll to position [1165, 0]
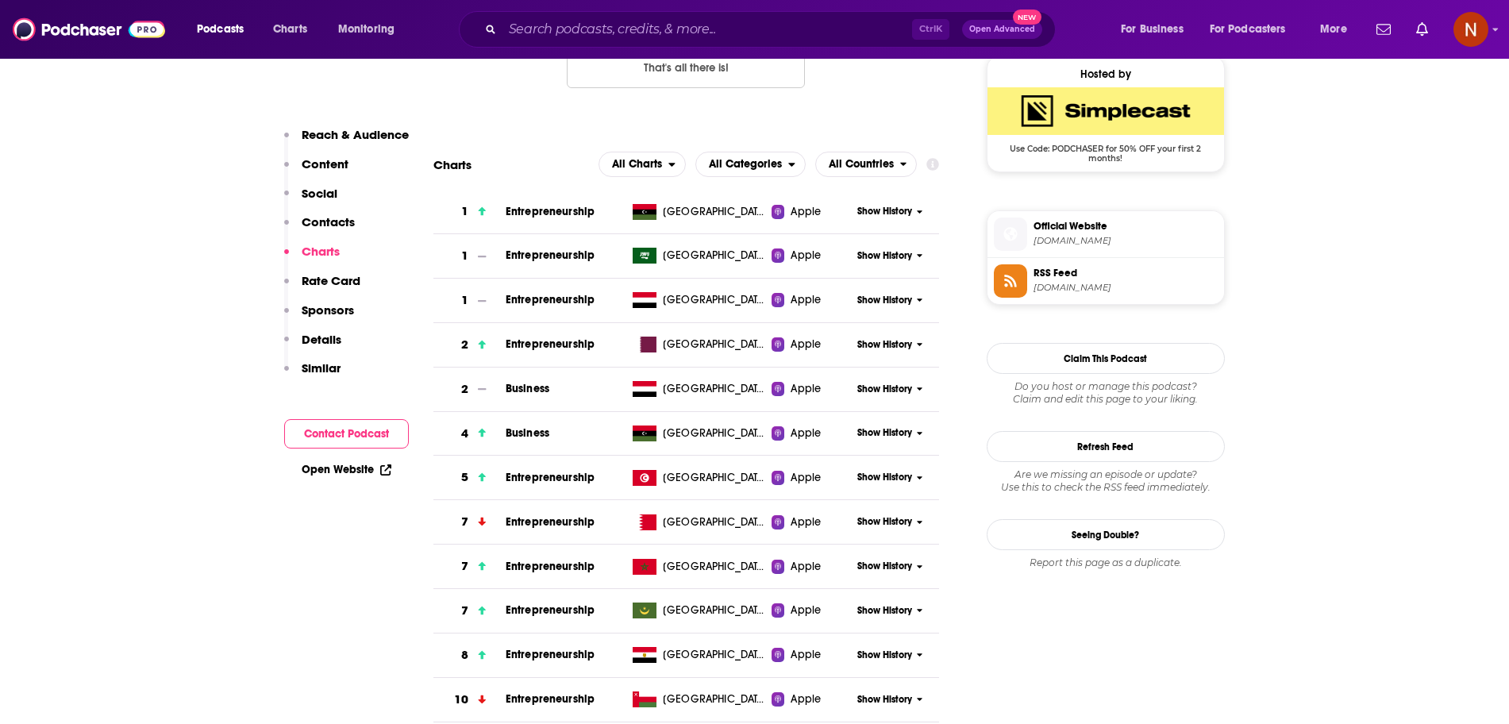
click at [865, 259] on span "Show History" at bounding box center [884, 255] width 55 height 13
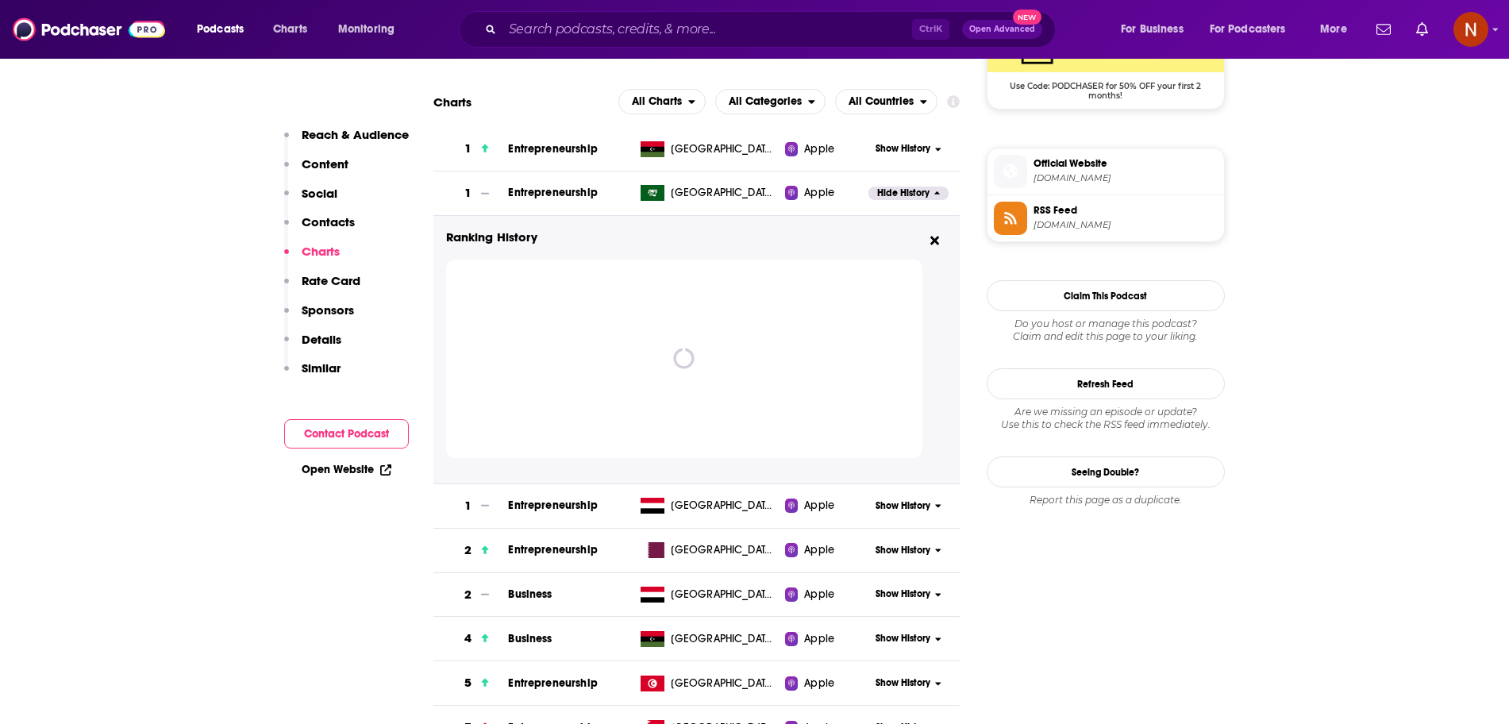
scroll to position [1228, 0]
click at [558, 189] on span "Entrepreneurship" at bounding box center [552, 191] width 89 height 13
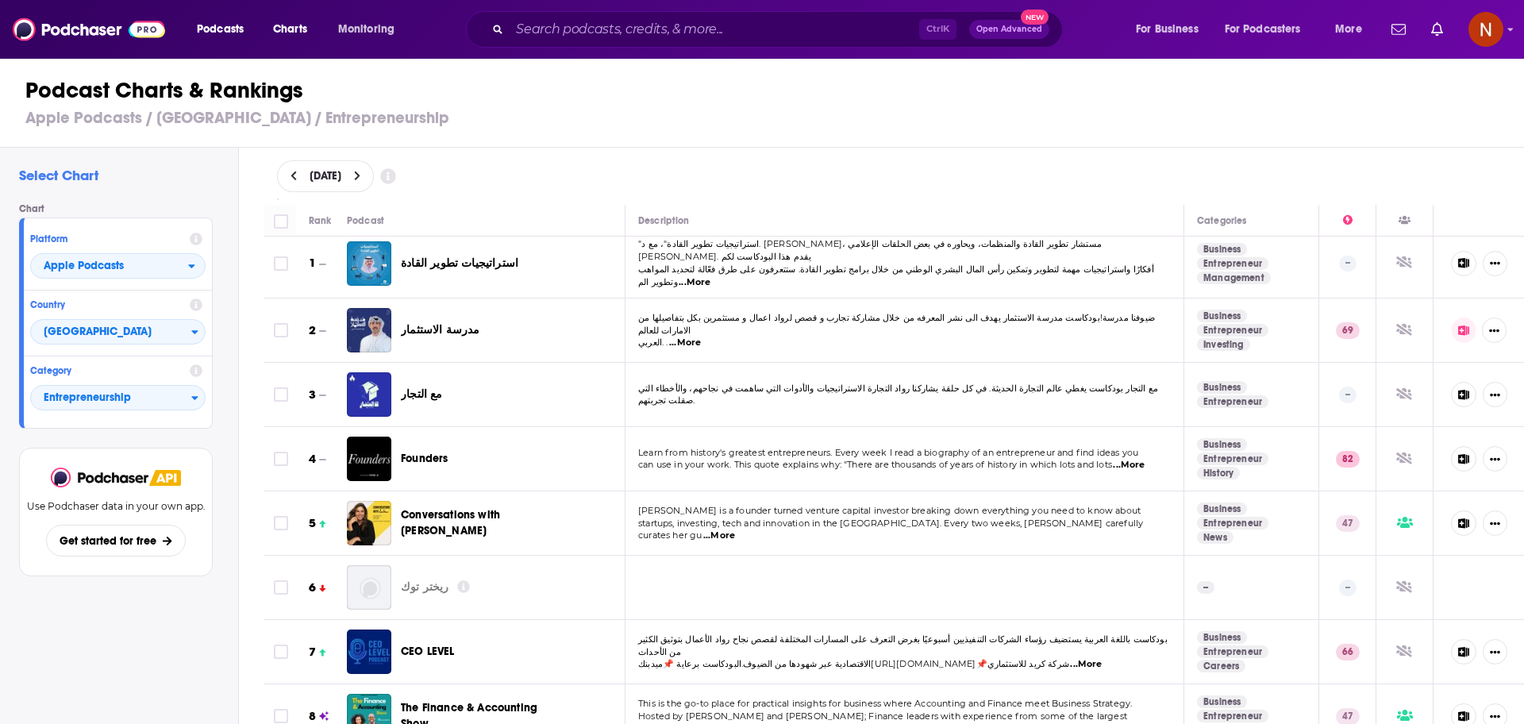
scroll to position [4, 0]
